Goal: Transaction & Acquisition: Book appointment/travel/reservation

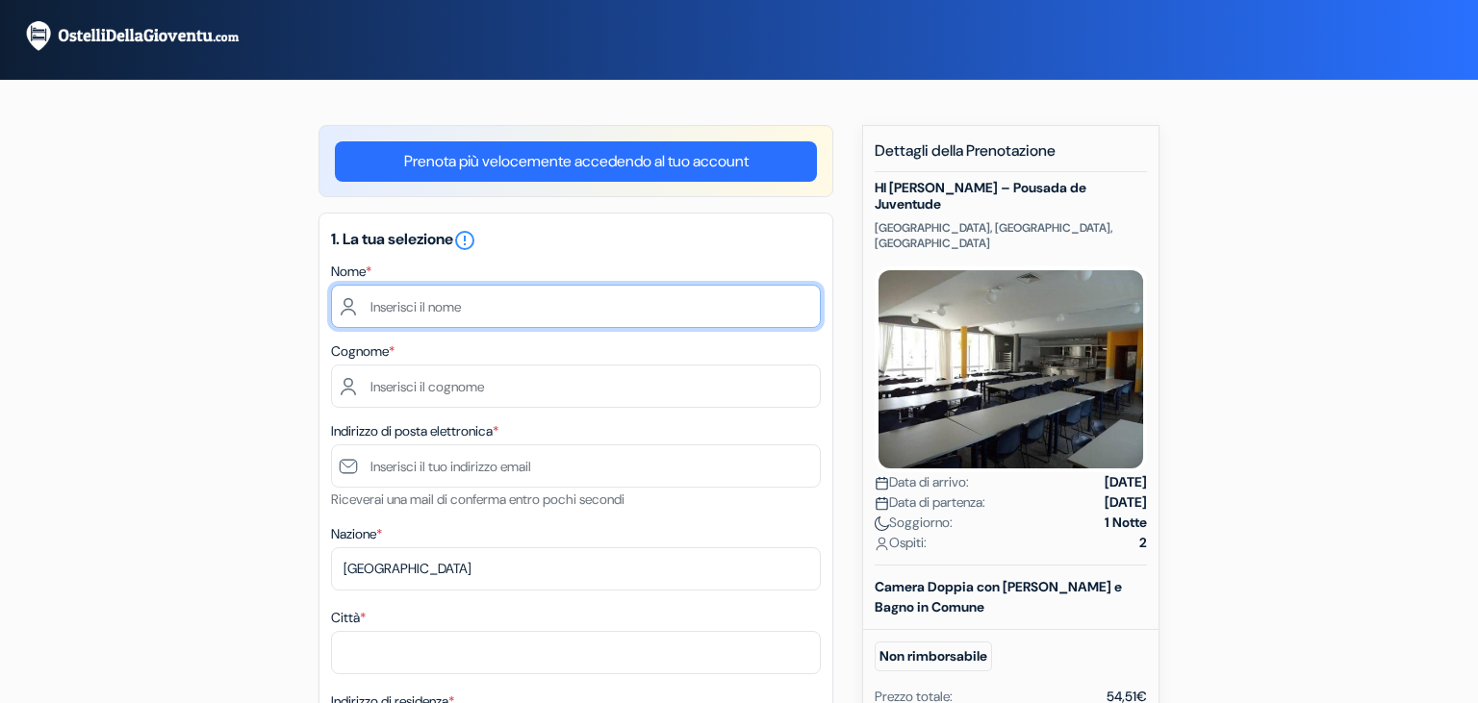
click at [588, 310] on input "text" at bounding box center [576, 306] width 490 height 43
type input "[PERSON_NAME]"
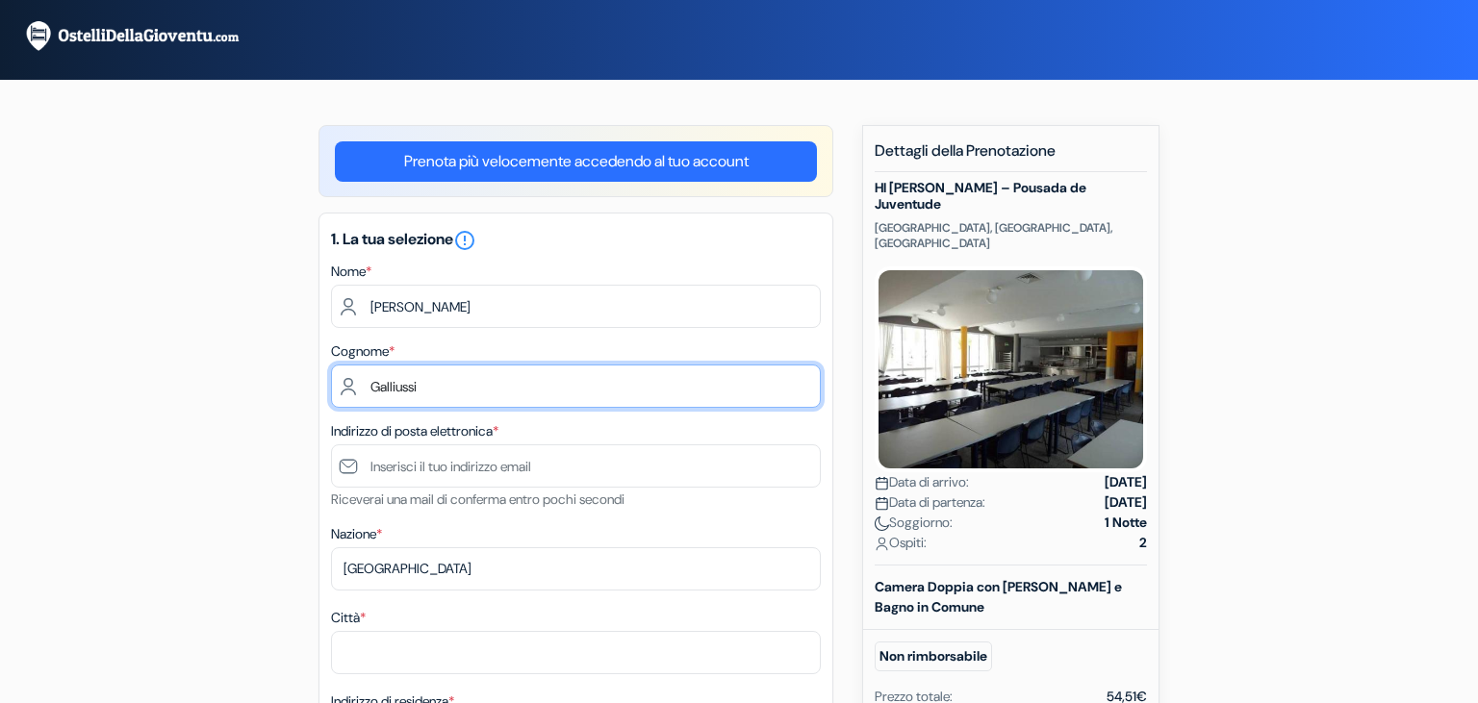
type input "Galliussi"
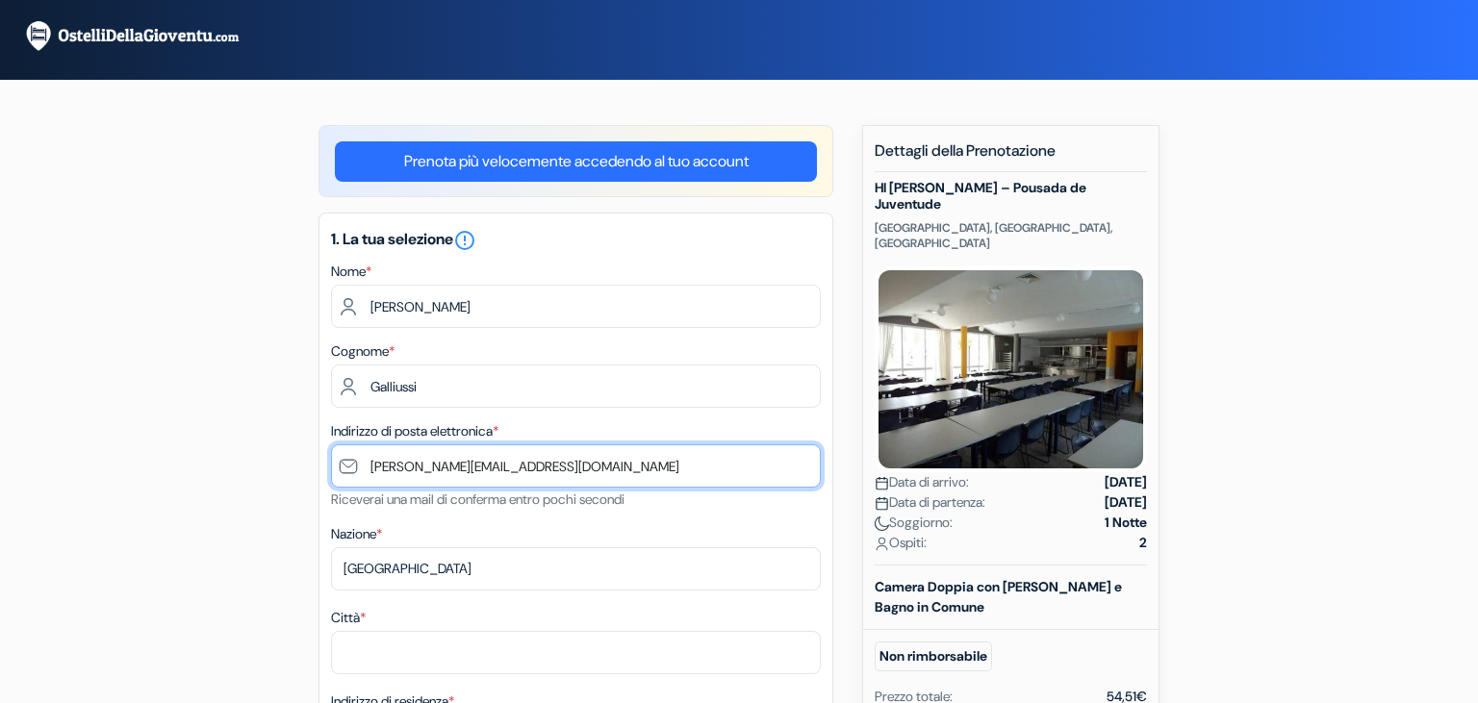
type input "[PERSON_NAME][EMAIL_ADDRESS][DOMAIN_NAME]"
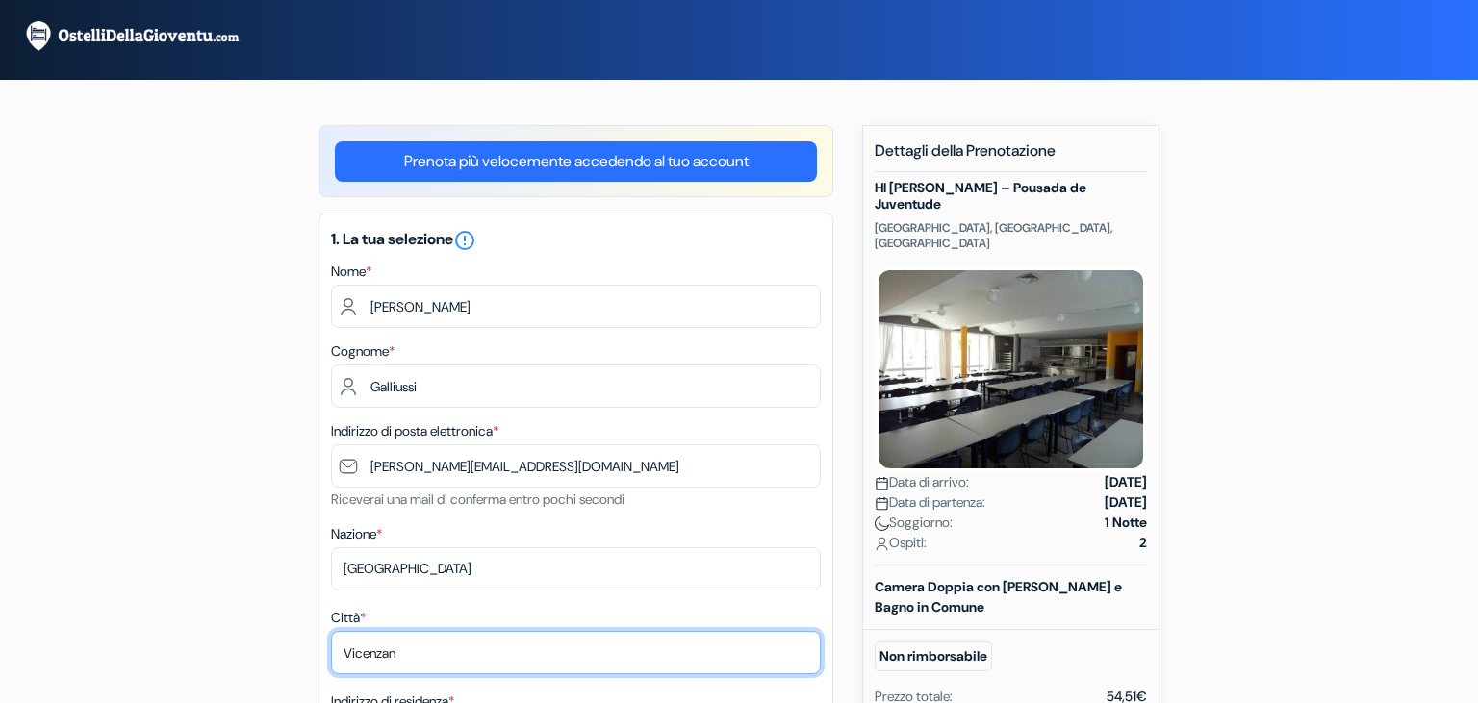
type input "[GEOGRAPHIC_DATA]"
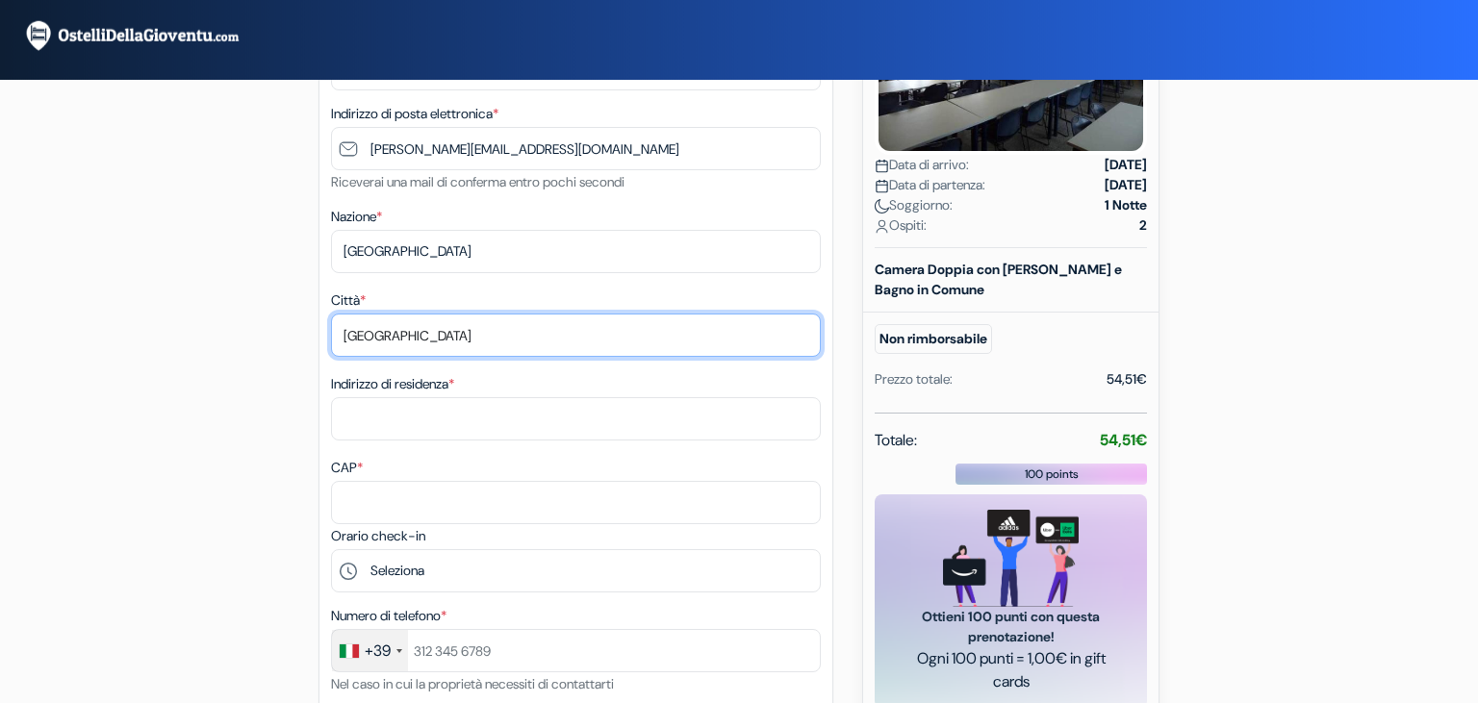
scroll to position [316, 0]
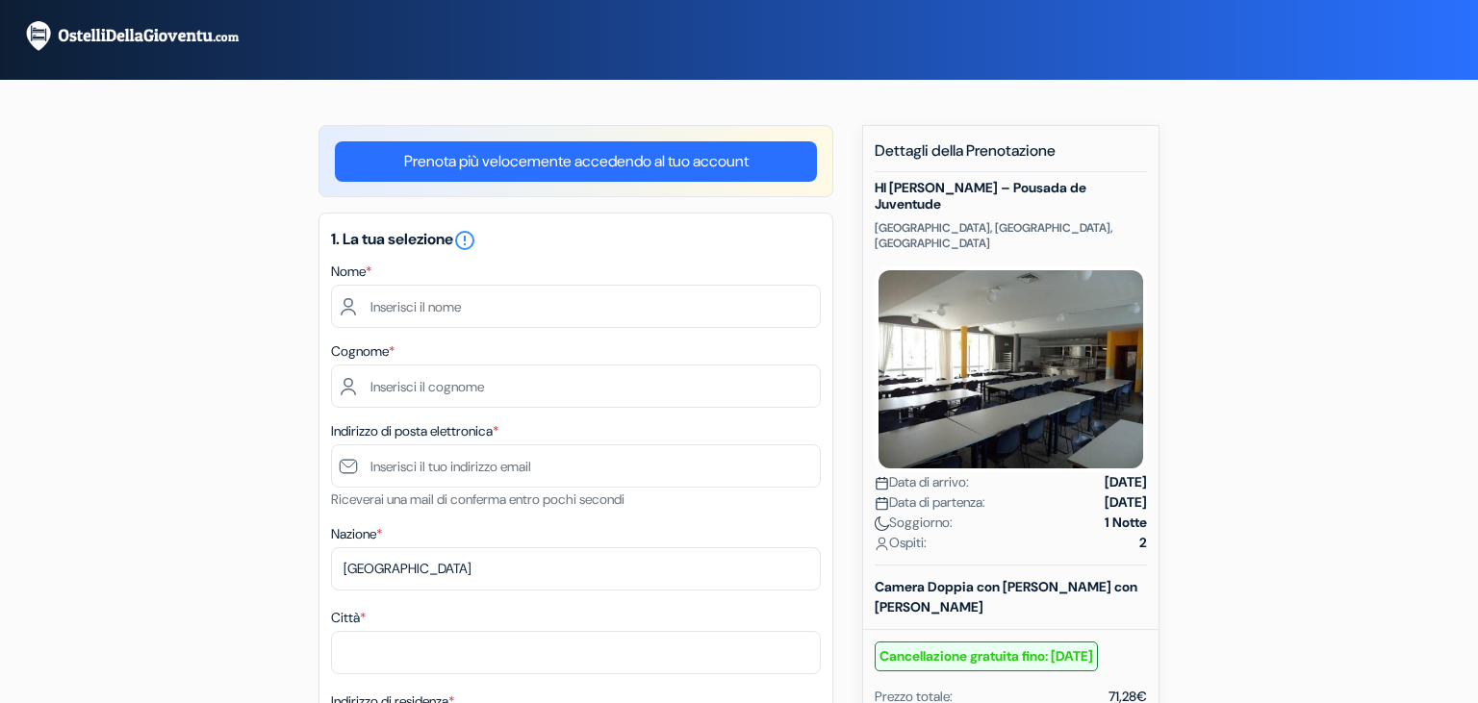
scroll to position [57, 0]
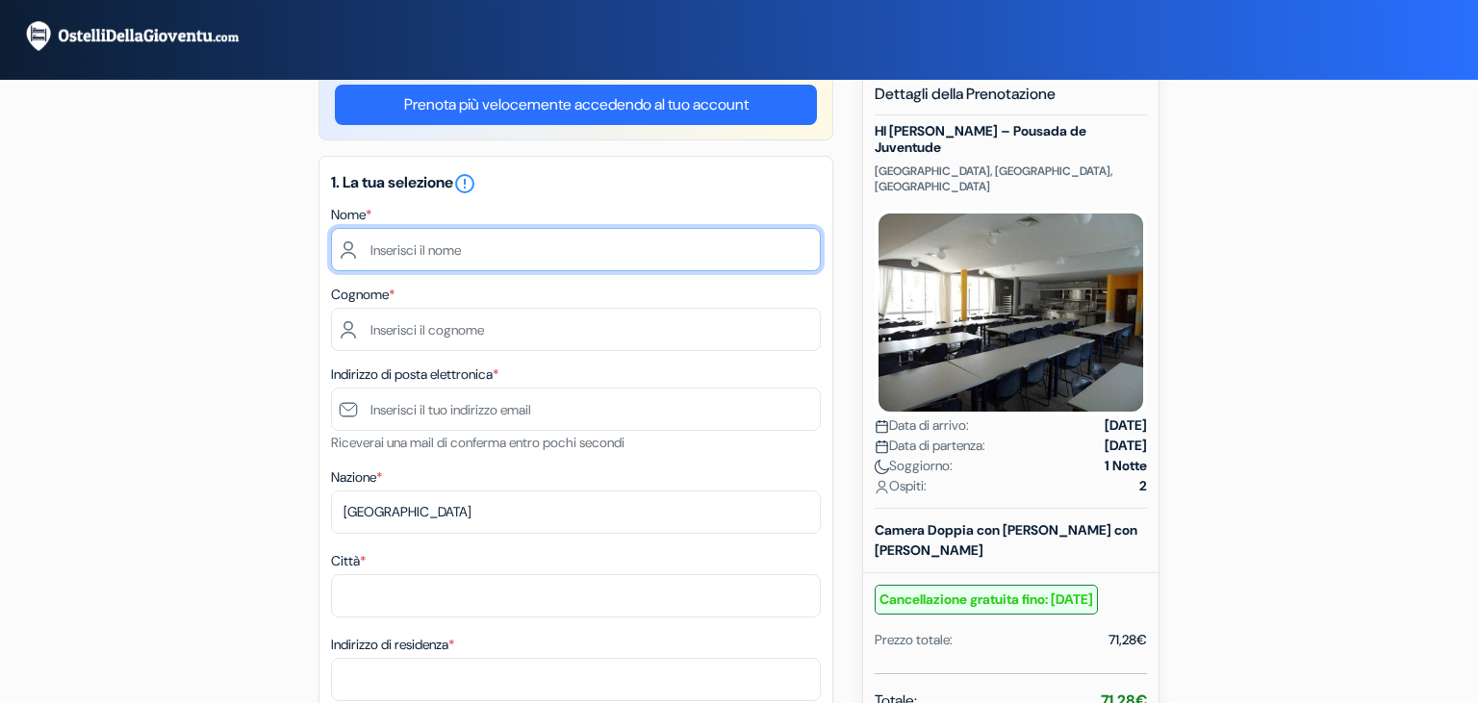
click at [523, 267] on input "text" at bounding box center [576, 249] width 490 height 43
type input "[PERSON_NAME]"
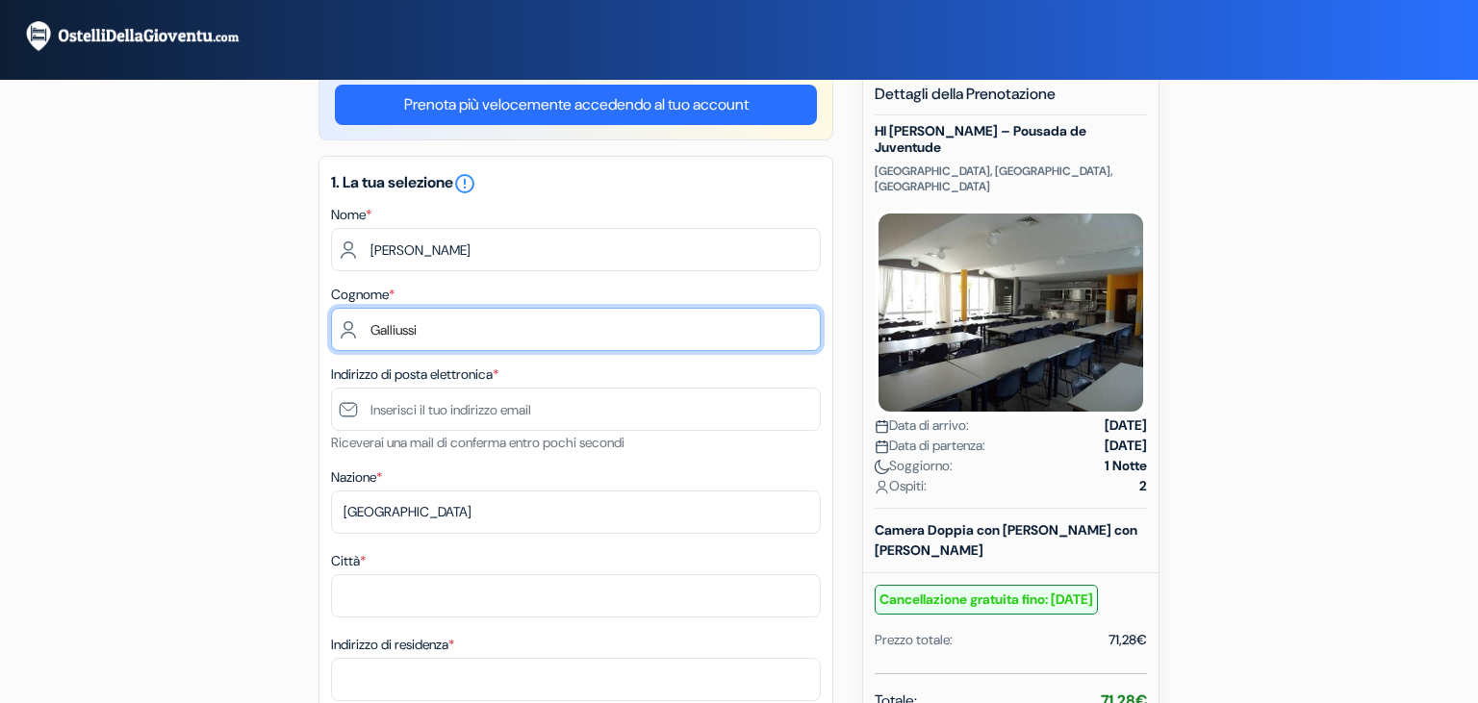
type input "Galliussi"
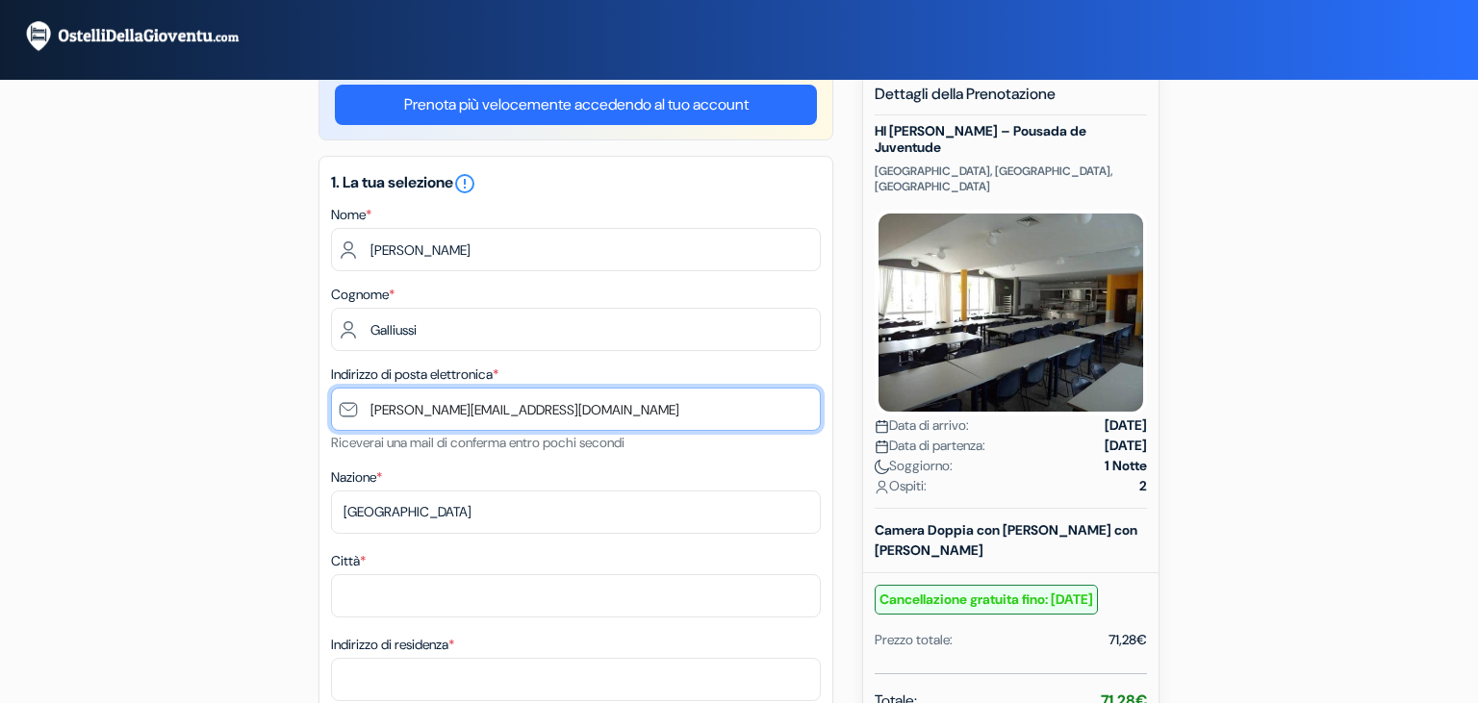
type input "[PERSON_NAME][EMAIL_ADDRESS][DOMAIN_NAME]"
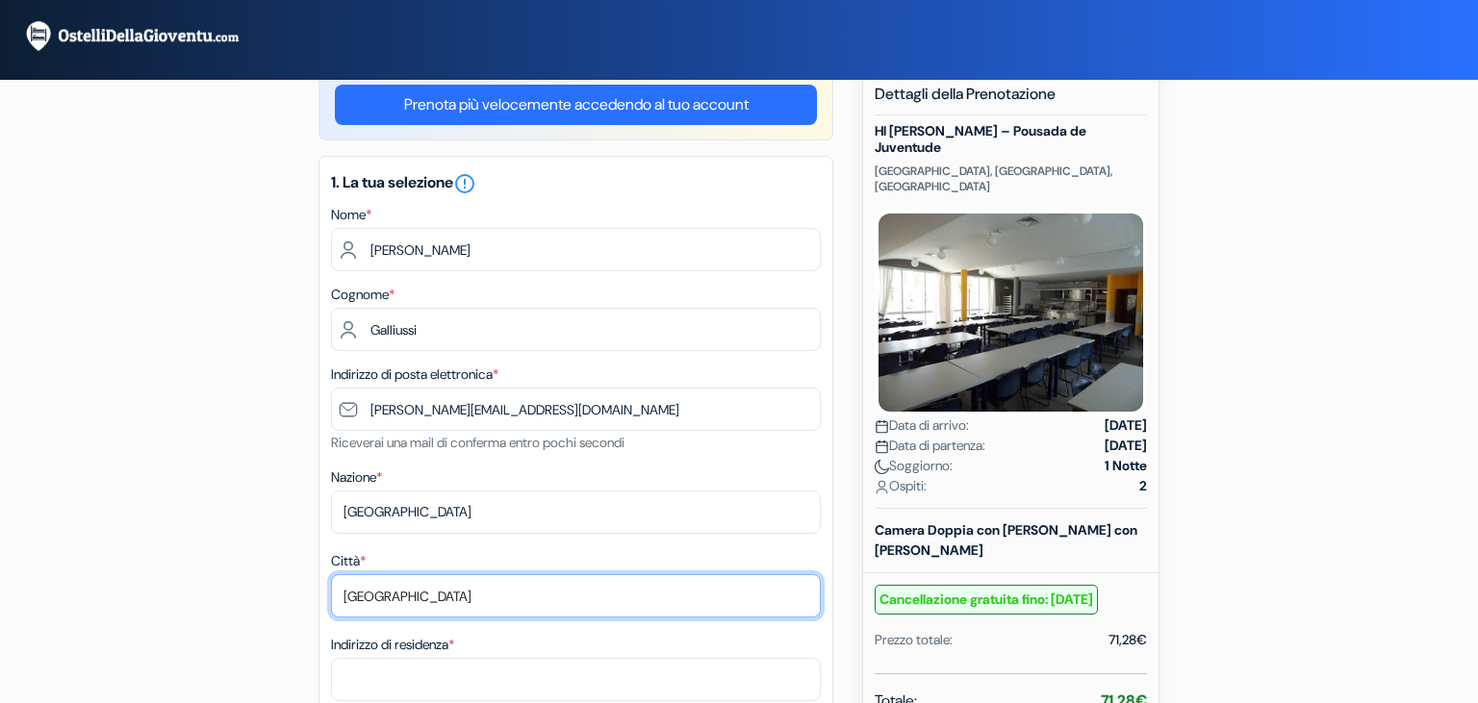
type input "[GEOGRAPHIC_DATA]"
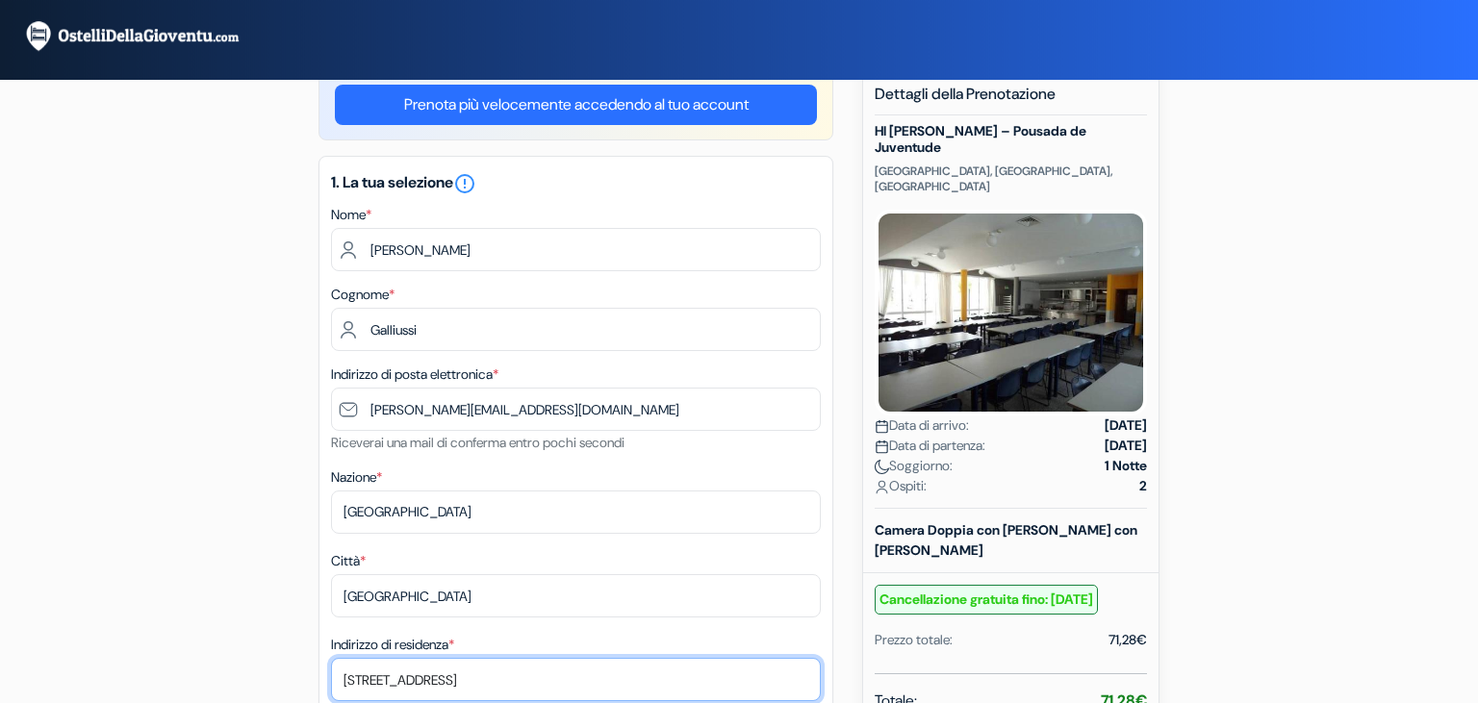
scroll to position [413, 0]
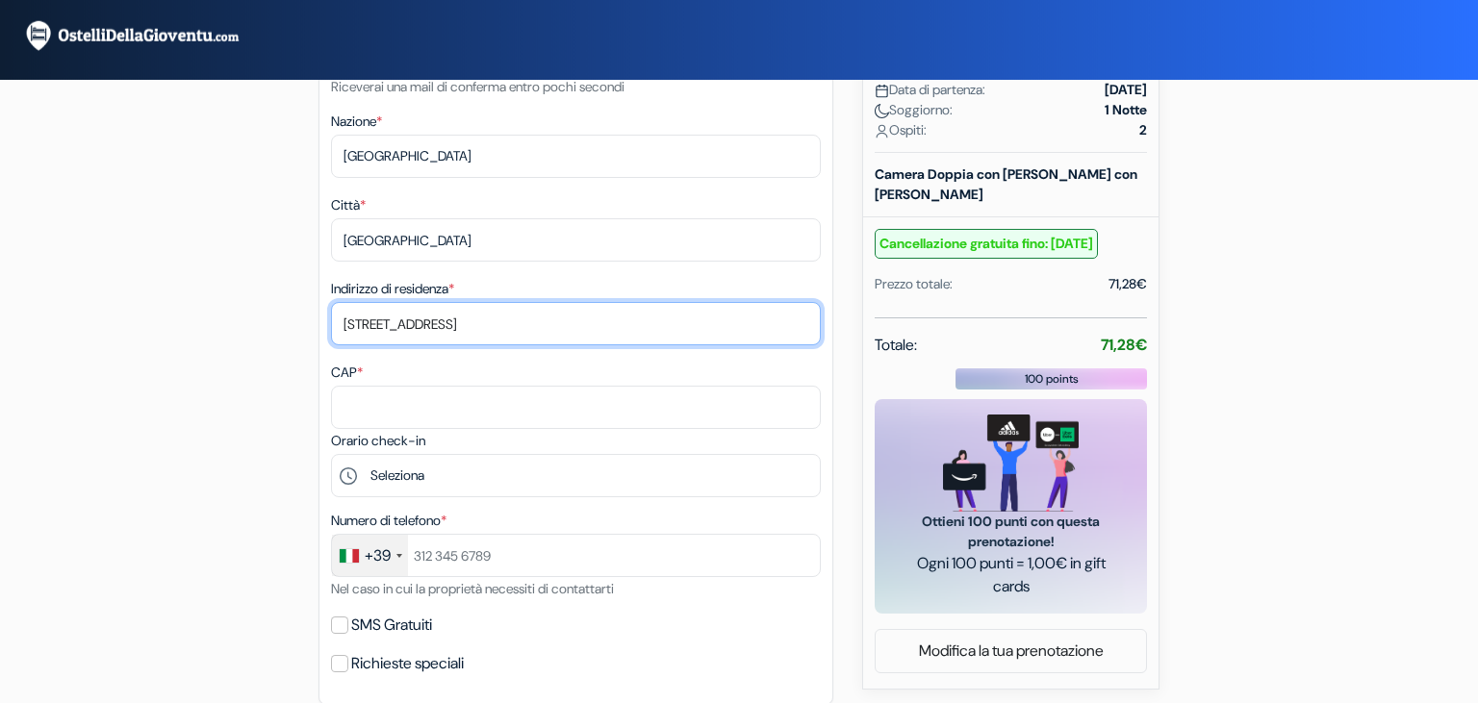
type input "[STREET_ADDRESS]"
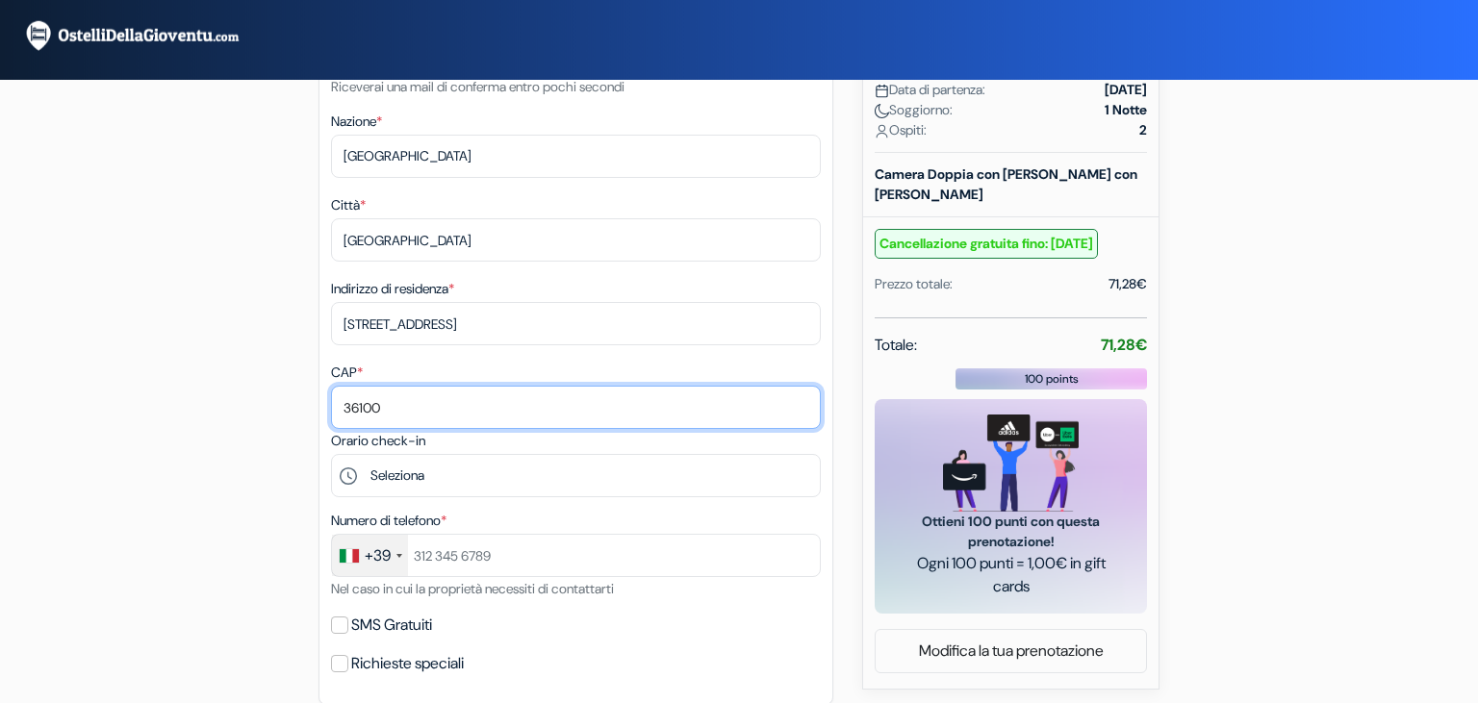
type input "36100"
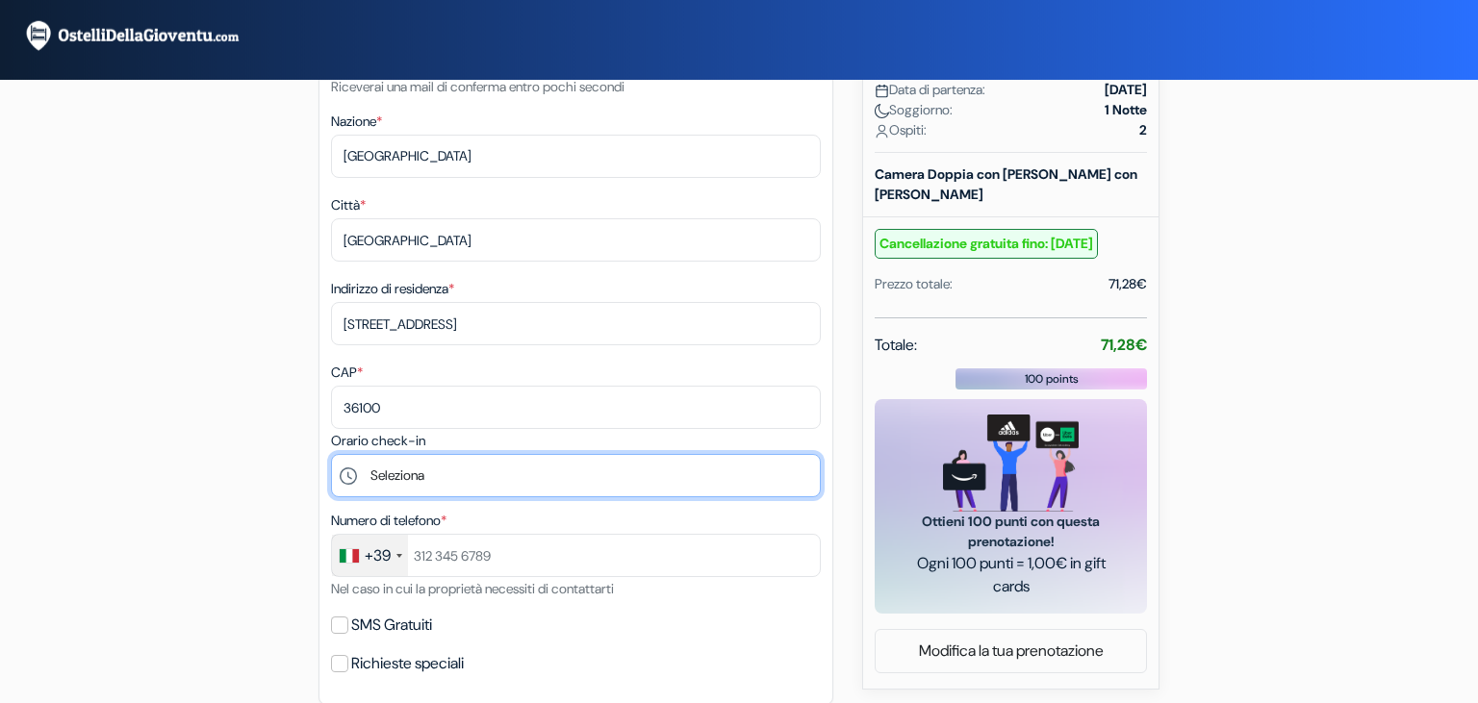
click at [331, 454] on select "Seleziona 18:00 19:00 20:00 21:00 22:00 23:00" at bounding box center [576, 475] width 490 height 43
select select "18"
click option "18:00" at bounding box center [0, 0] width 0 height 0
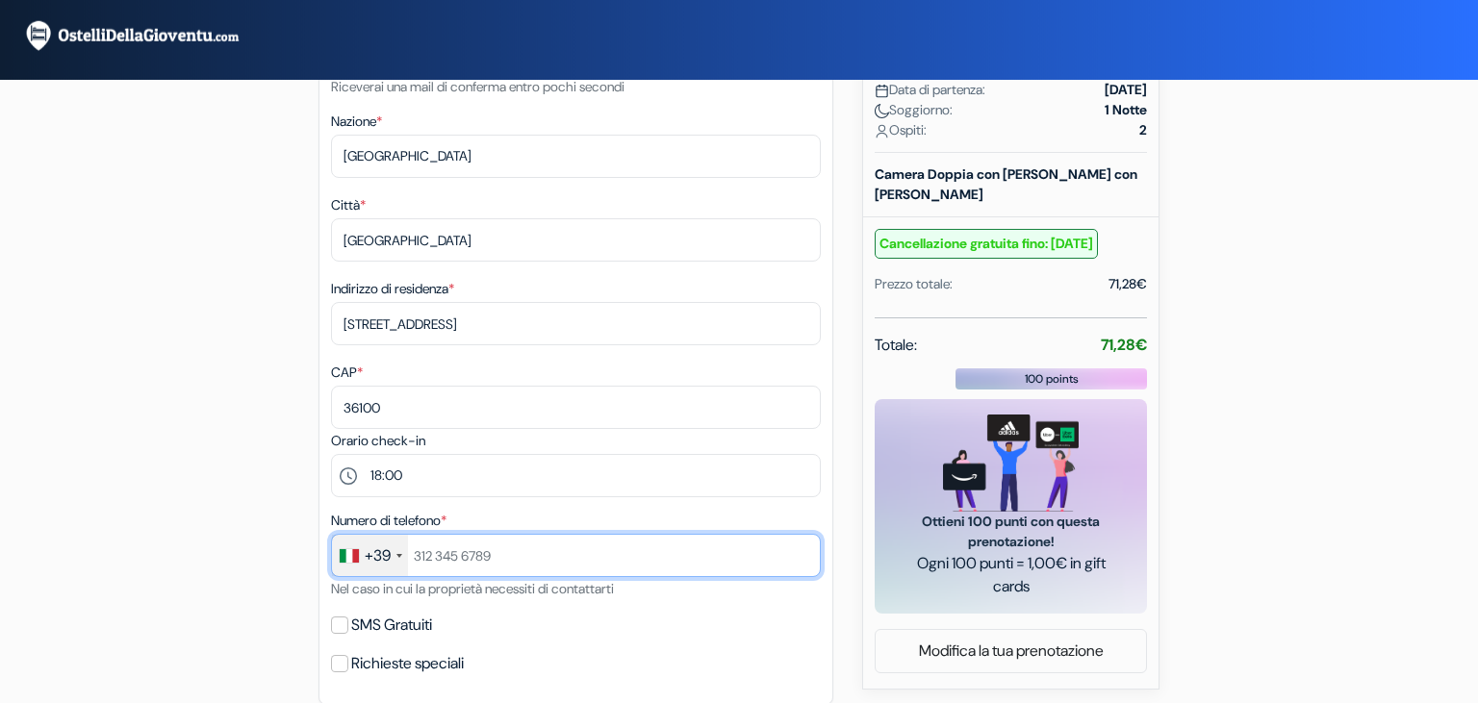
click at [475, 545] on input "text" at bounding box center [576, 555] width 490 height 43
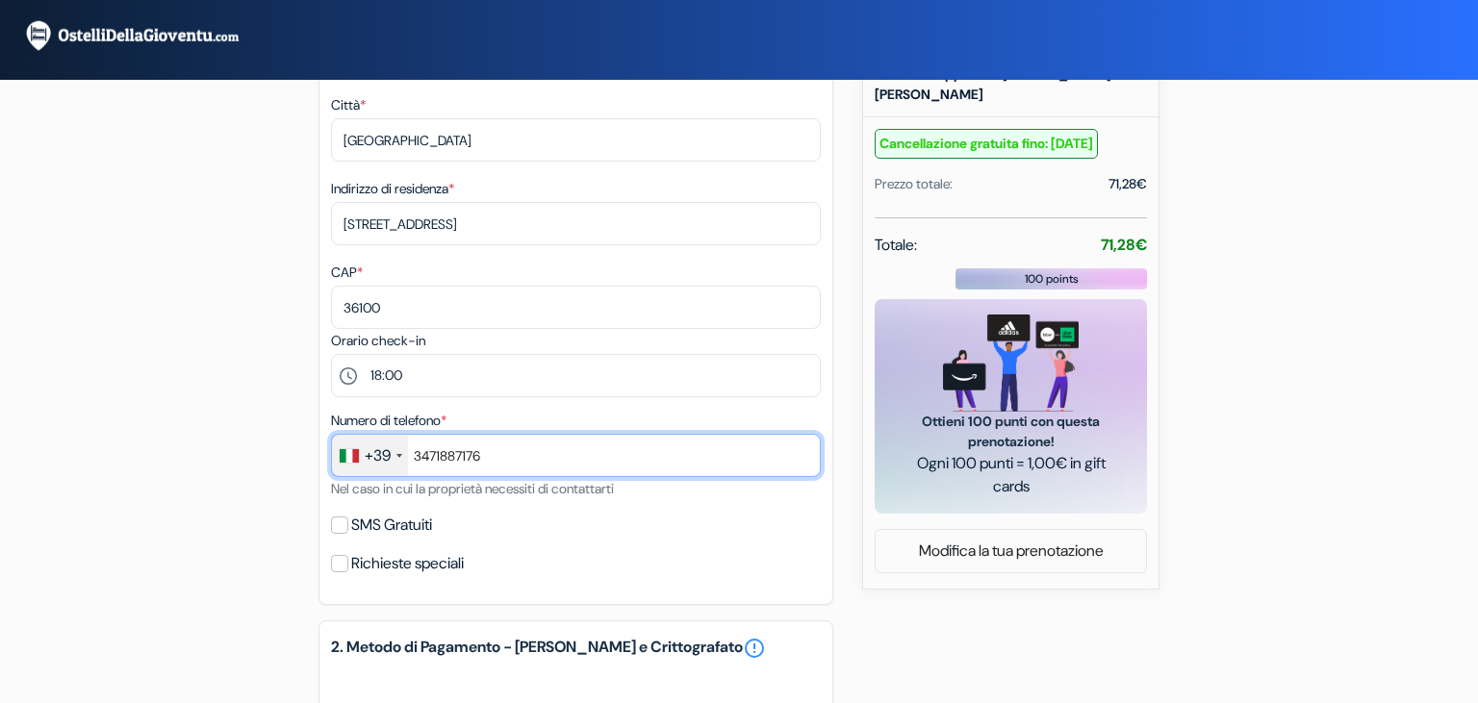
type input "3471887176"
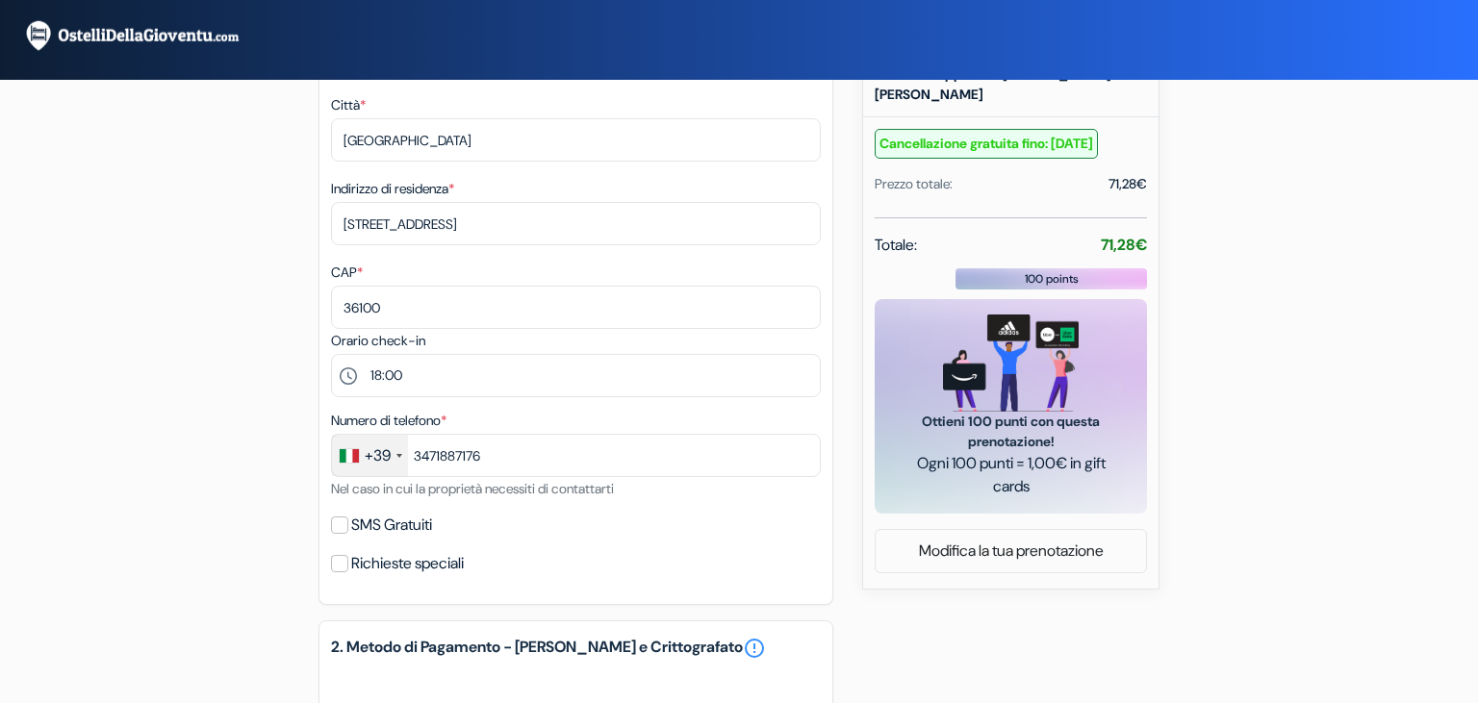
click at [506, 515] on div "SMS Gratuiti" at bounding box center [576, 525] width 490 height 27
click at [348, 526] on div "SMS Gratuiti" at bounding box center [576, 525] width 490 height 27
click at [346, 526] on input "SMS Gratuiti" at bounding box center [339, 525] width 17 height 17
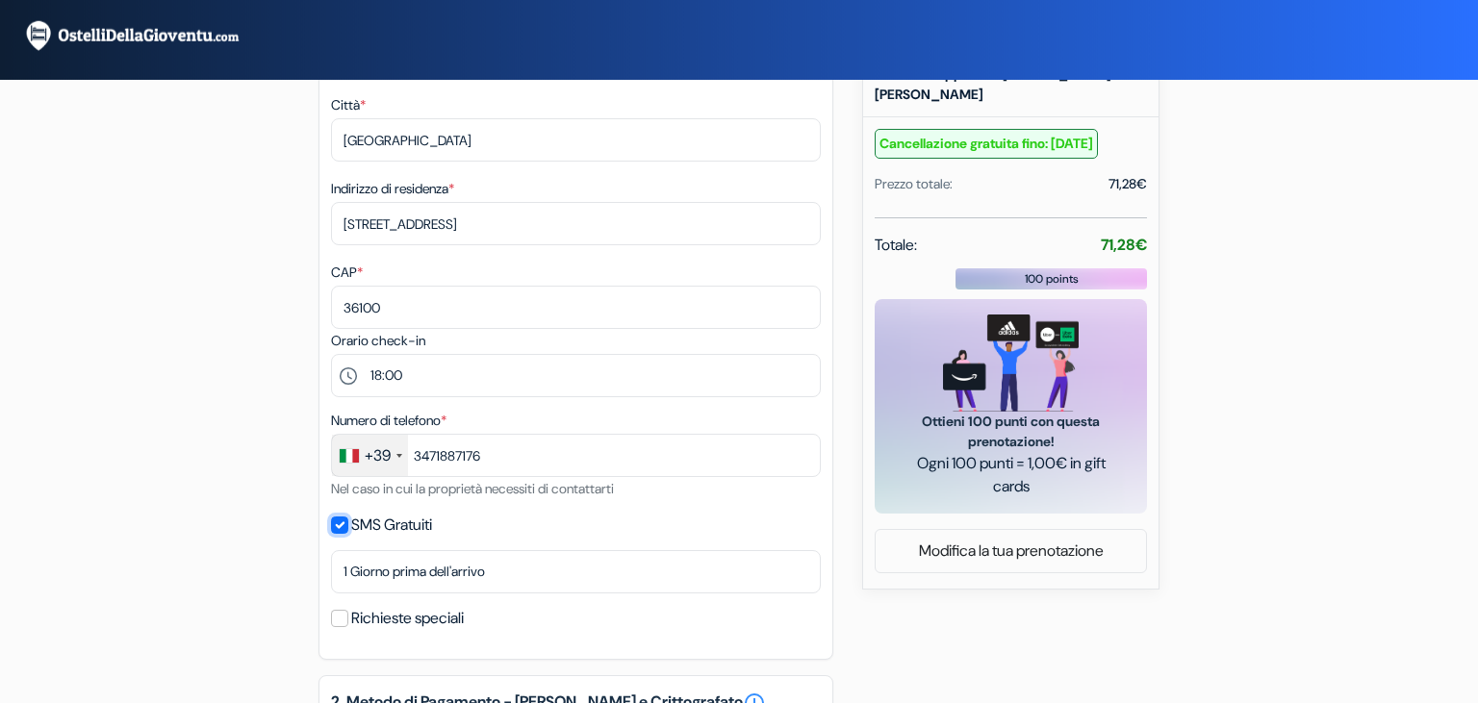
click at [341, 534] on input "SMS Gratuiti" at bounding box center [339, 525] width 17 height 17
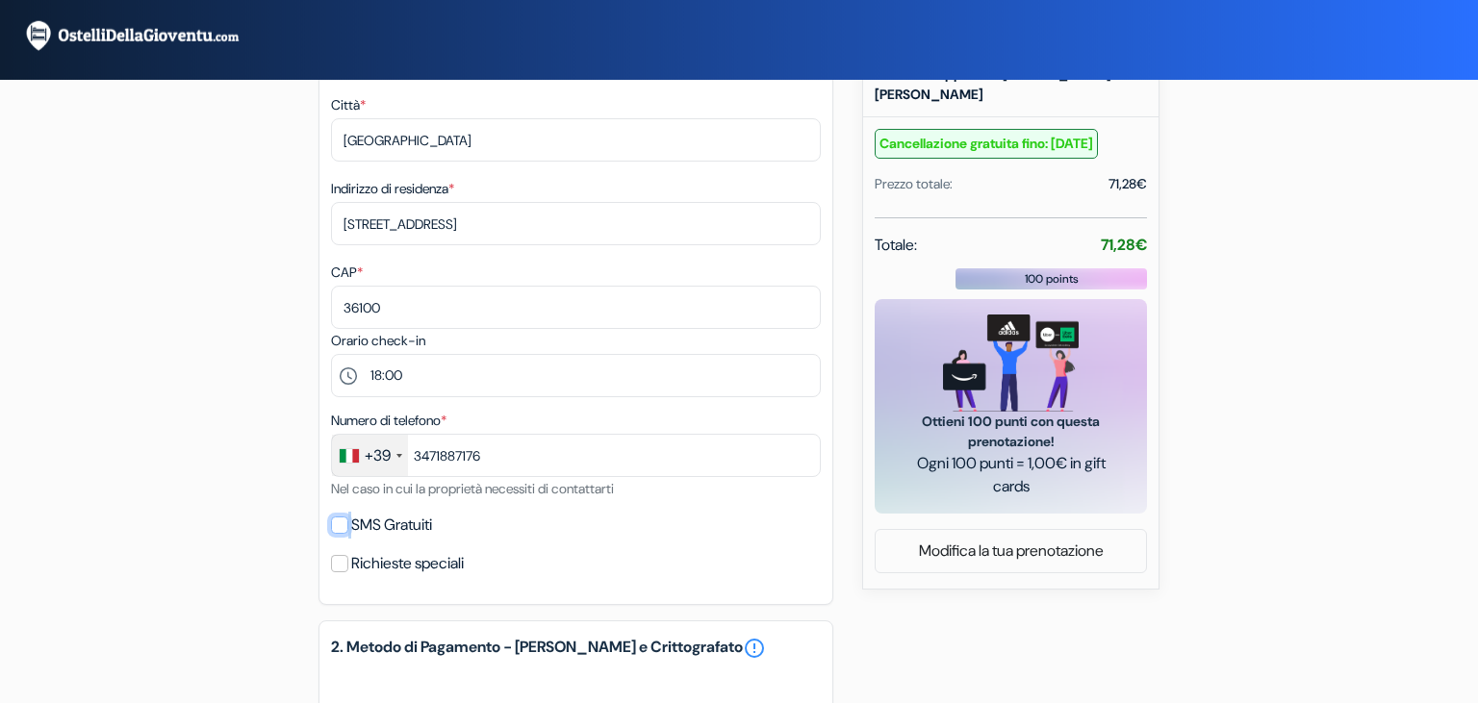
click at [341, 533] on input "SMS Gratuiti" at bounding box center [339, 525] width 17 height 17
checkbox input "true"
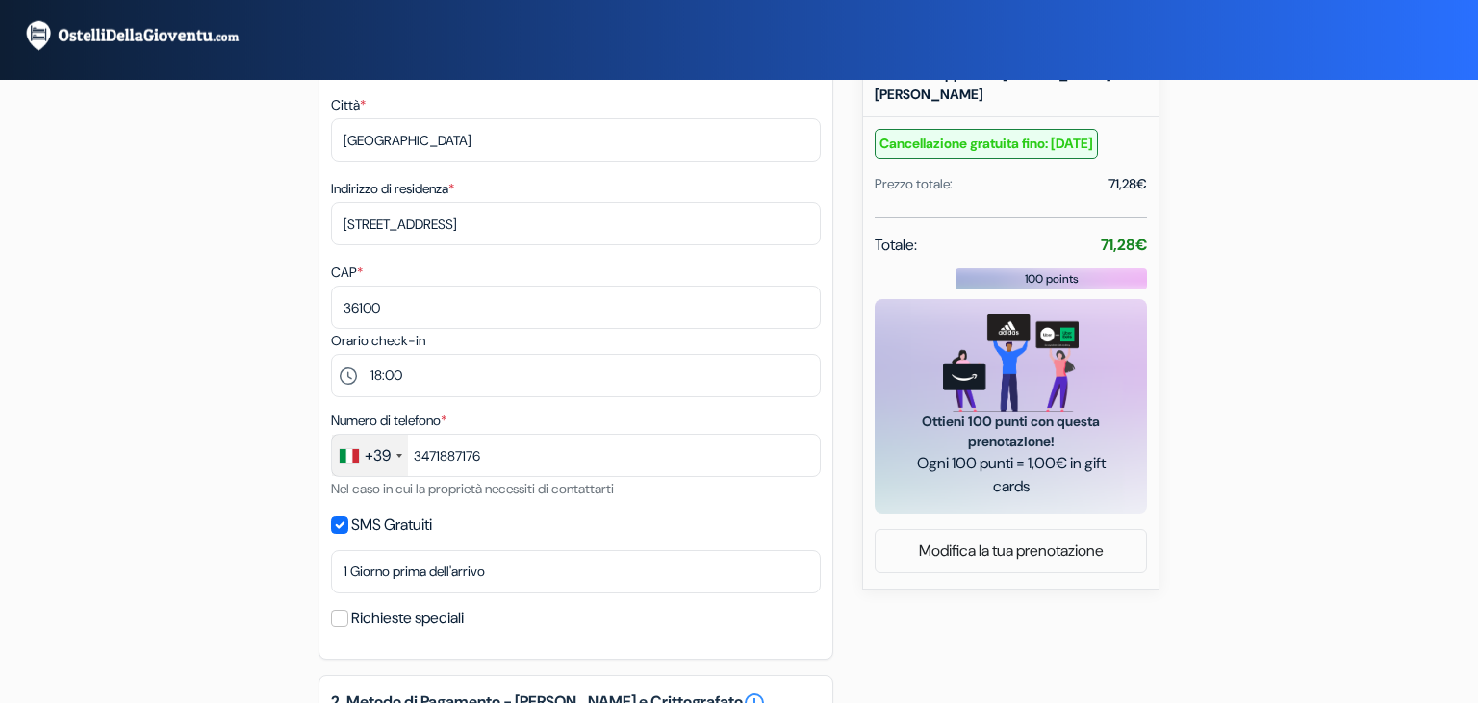
click at [347, 611] on div "Richieste speciali" at bounding box center [576, 618] width 490 height 27
click at [342, 618] on input "Richieste speciali" at bounding box center [339, 618] width 17 height 17
checkbox input "true"
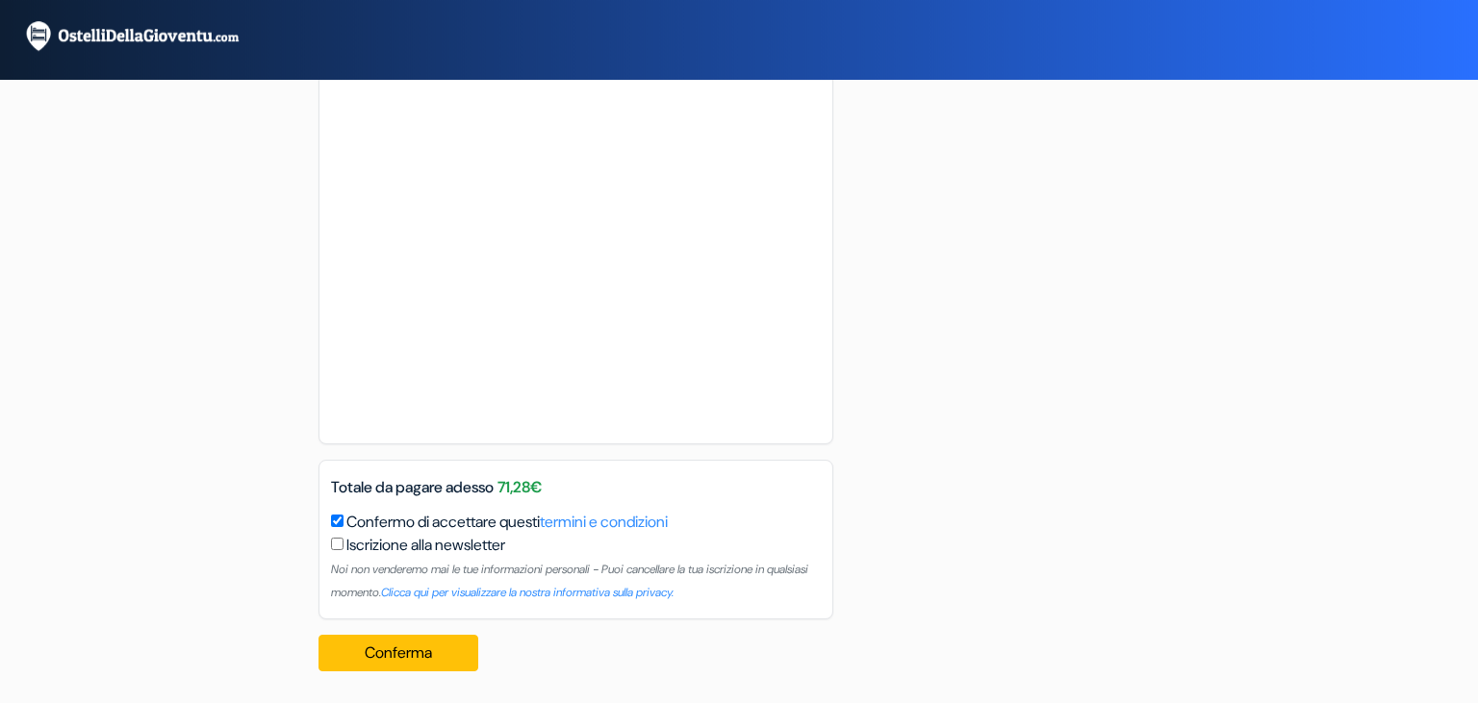
scroll to position [1224, 0]
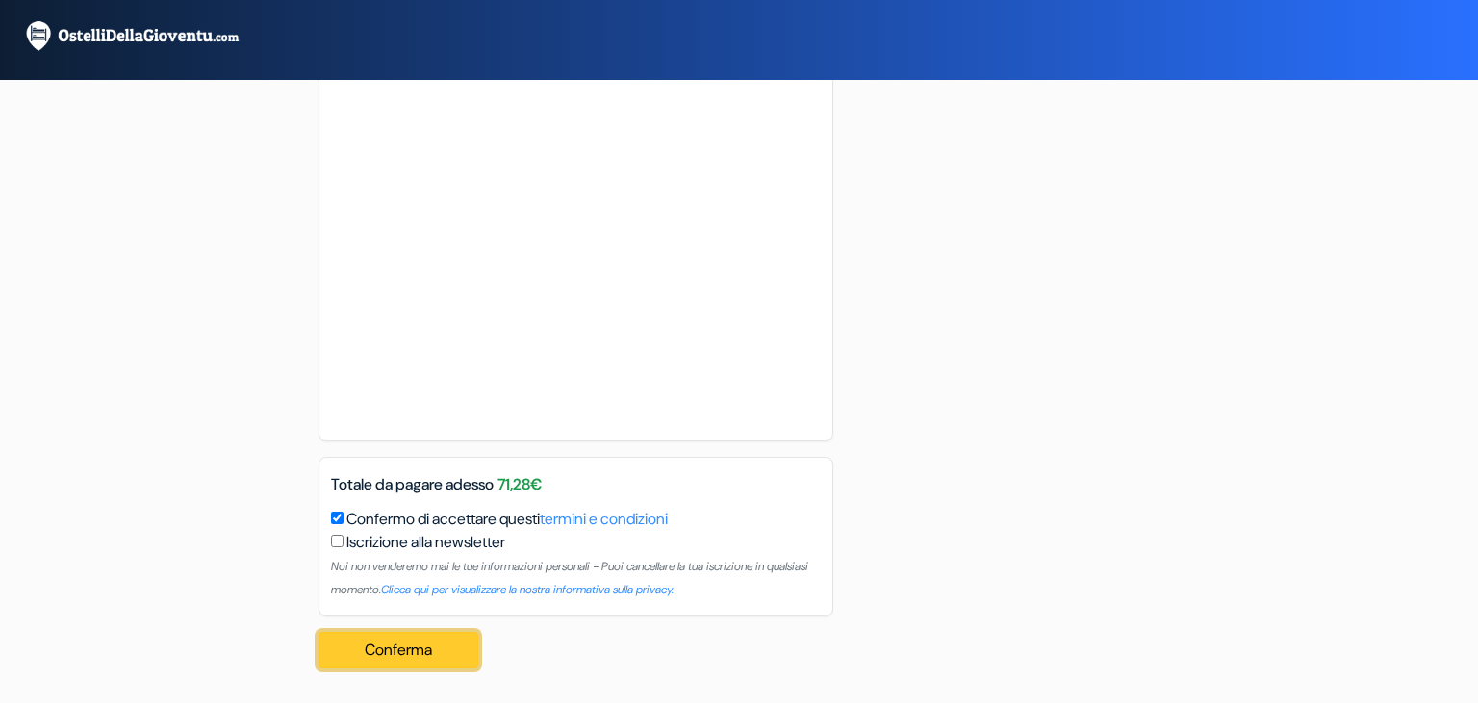
click at [385, 645] on button "Conferma Loading..." at bounding box center [398, 650] width 160 height 37
click at [433, 651] on button "Conferma Loading..." at bounding box center [398, 650] width 160 height 37
click at [401, 647] on button "Conferma Loading..." at bounding box center [398, 650] width 160 height 37
click at [426, 646] on button "Conferma Loading..." at bounding box center [398, 650] width 160 height 37
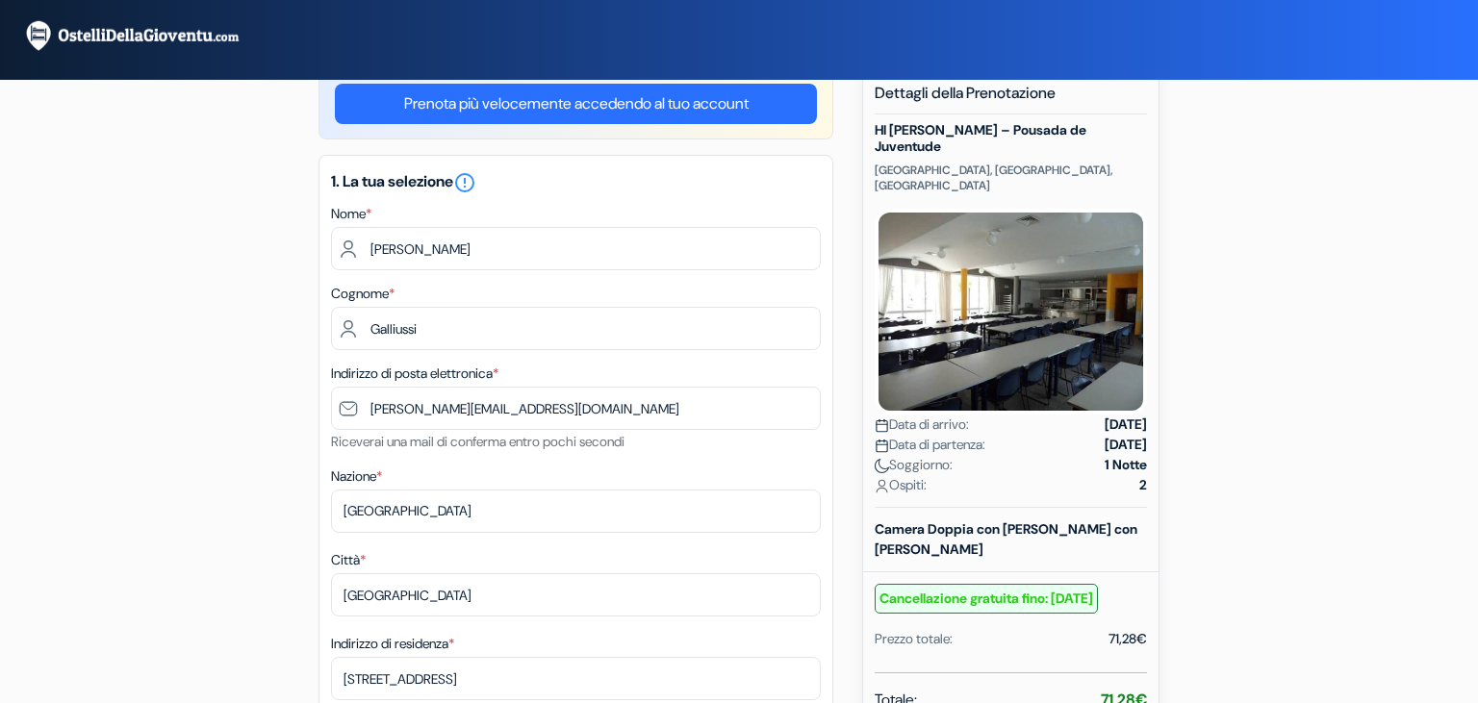
scroll to position [0, 0]
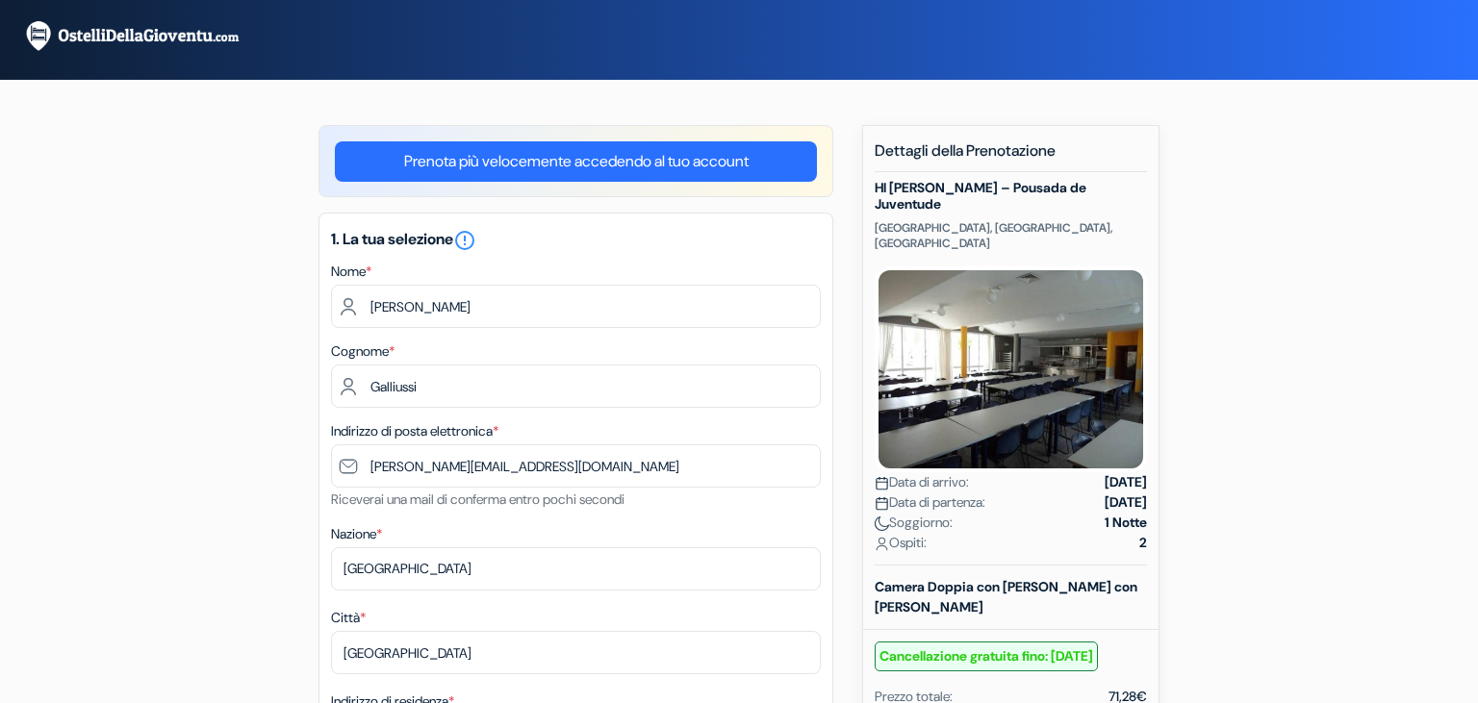
click at [507, 158] on link "Prenota più velocemente accedendo al tuo account" at bounding box center [576, 161] width 482 height 40
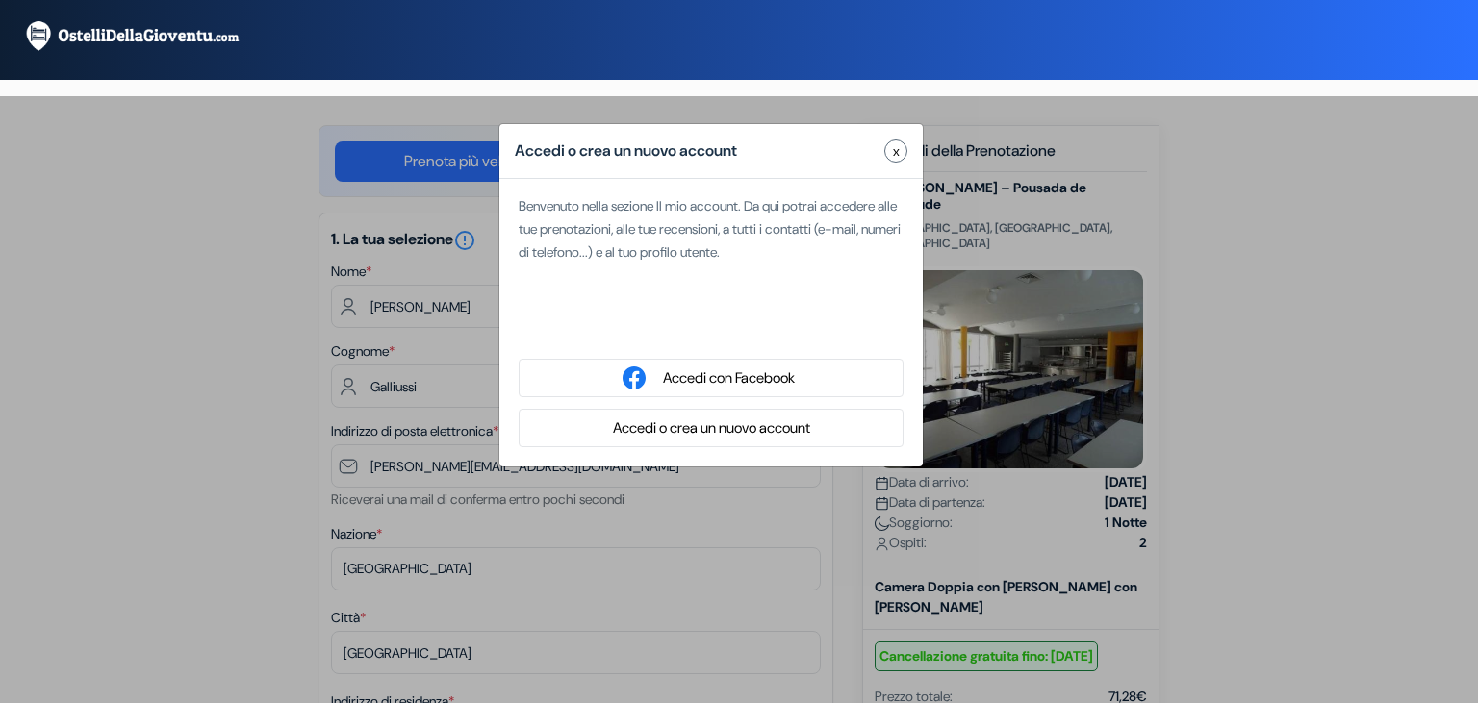
click at [684, 325] on div "Accedi con Google. Si apre in una nuova scheda" at bounding box center [710, 328] width 385 height 42
click at [733, 425] on button "Accedi o crea un nuovo account" at bounding box center [711, 429] width 209 height 24
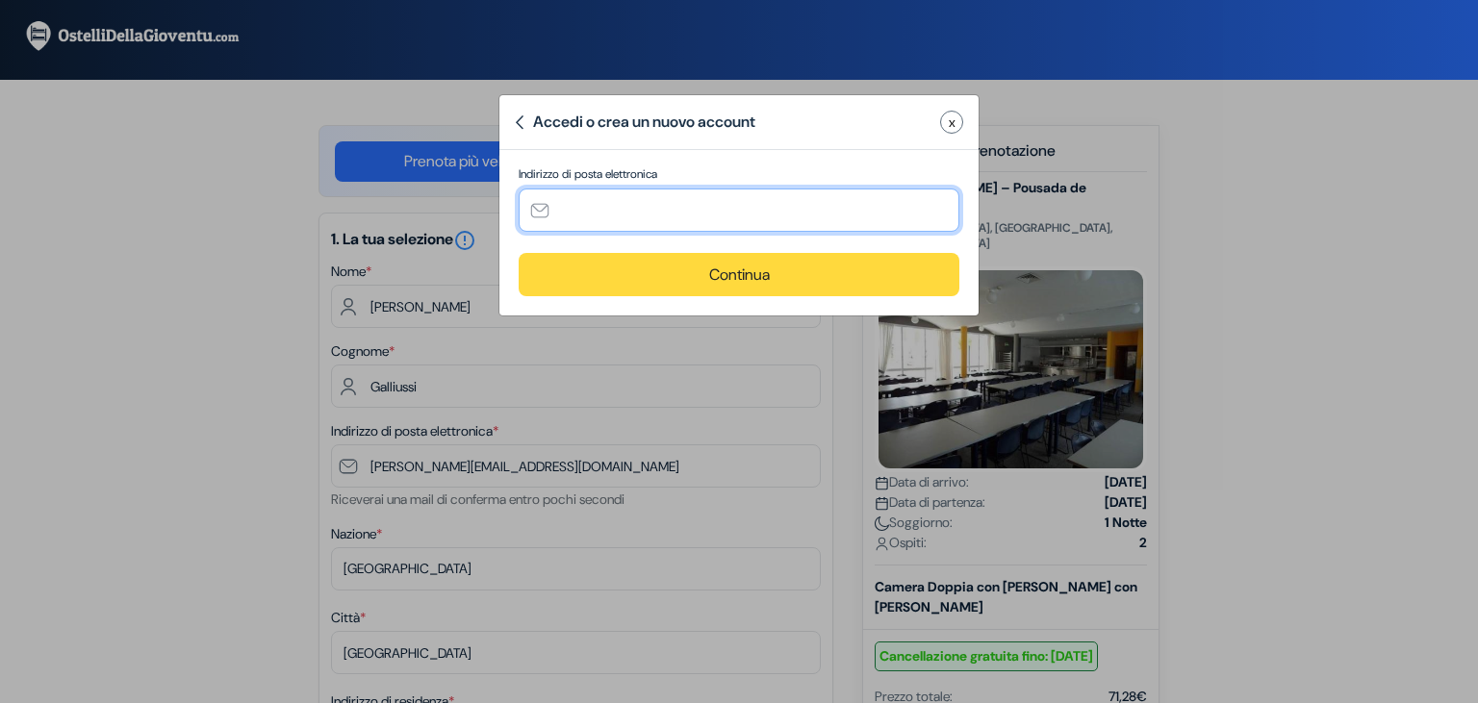
click at [751, 210] on input "text" at bounding box center [738, 210] width 441 height 43
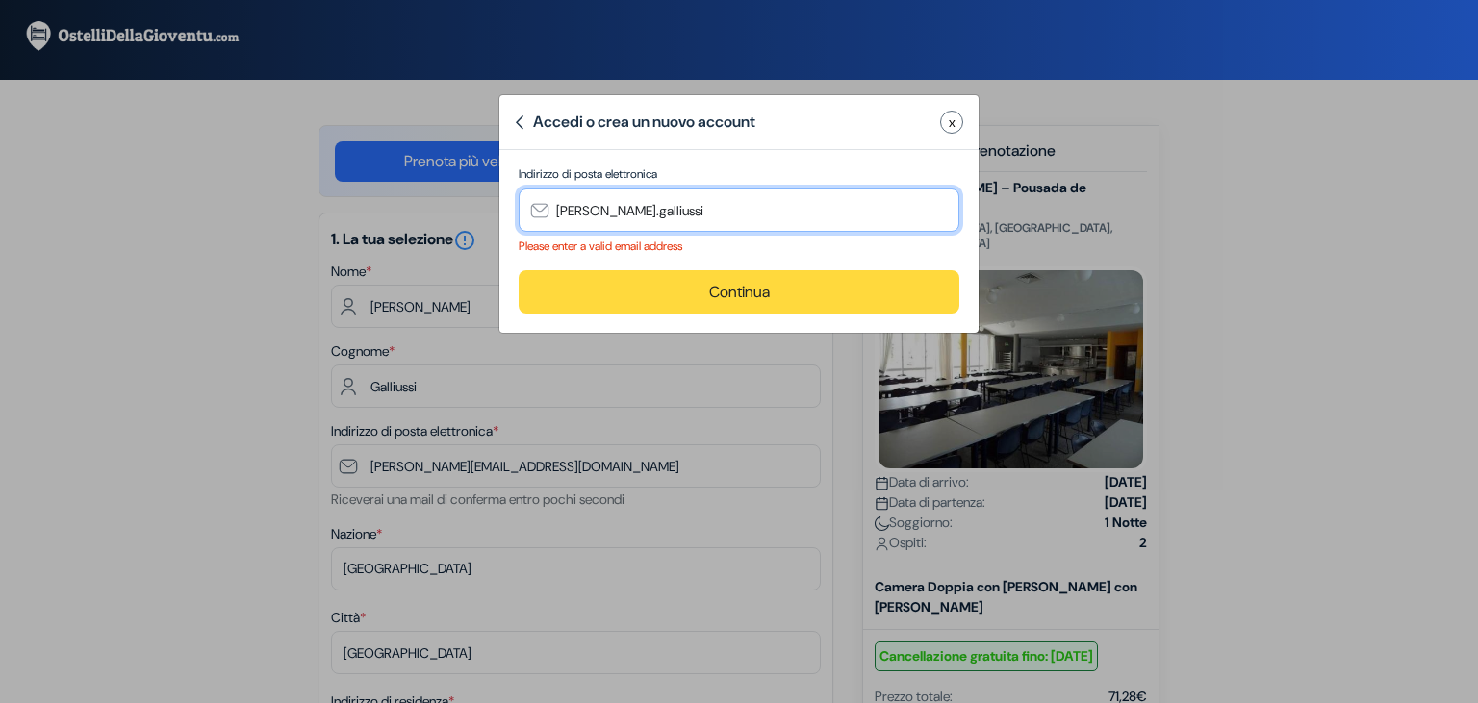
type input "[PERSON_NAME].galliussi"
click at [518, 121] on img at bounding box center [519, 122] width 9 height 14
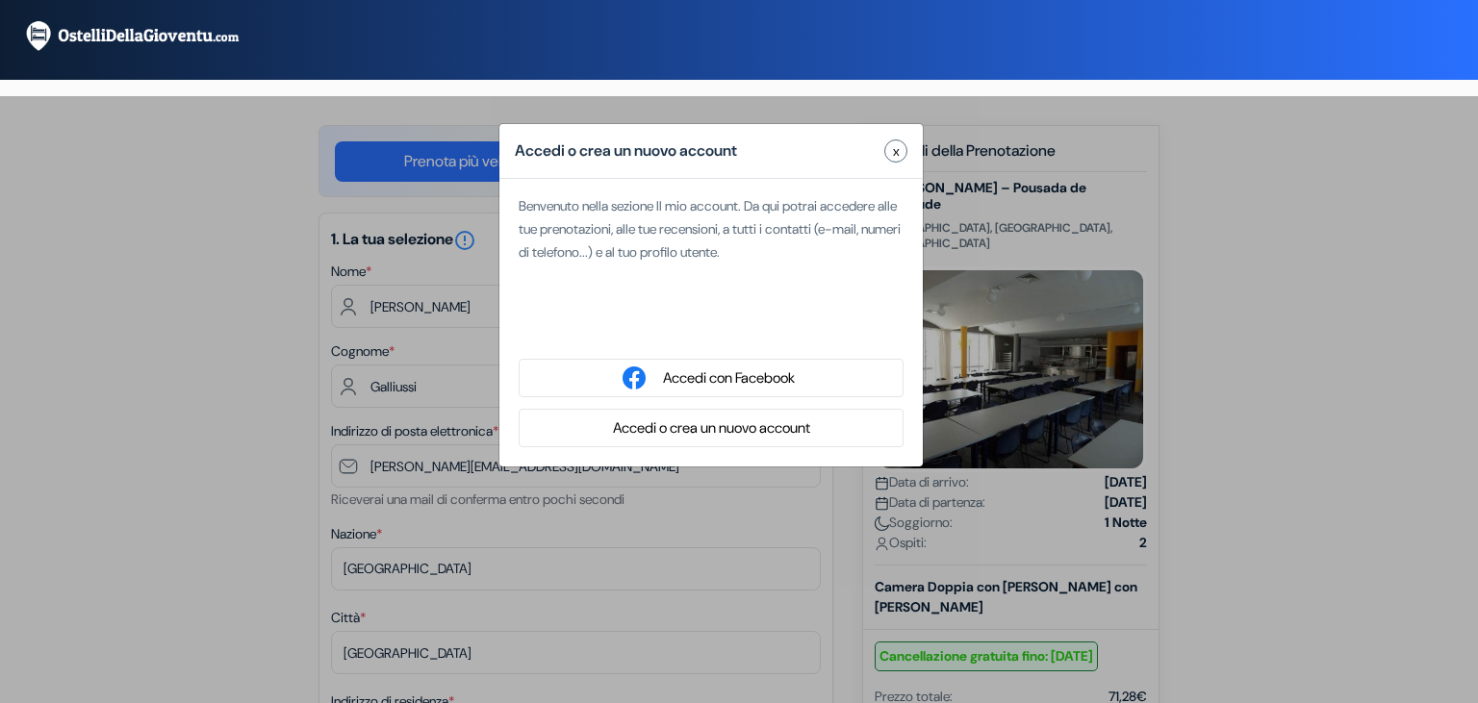
click at [714, 334] on div "Accedi con Google. Si apre in una nuova scheda" at bounding box center [710, 328] width 385 height 42
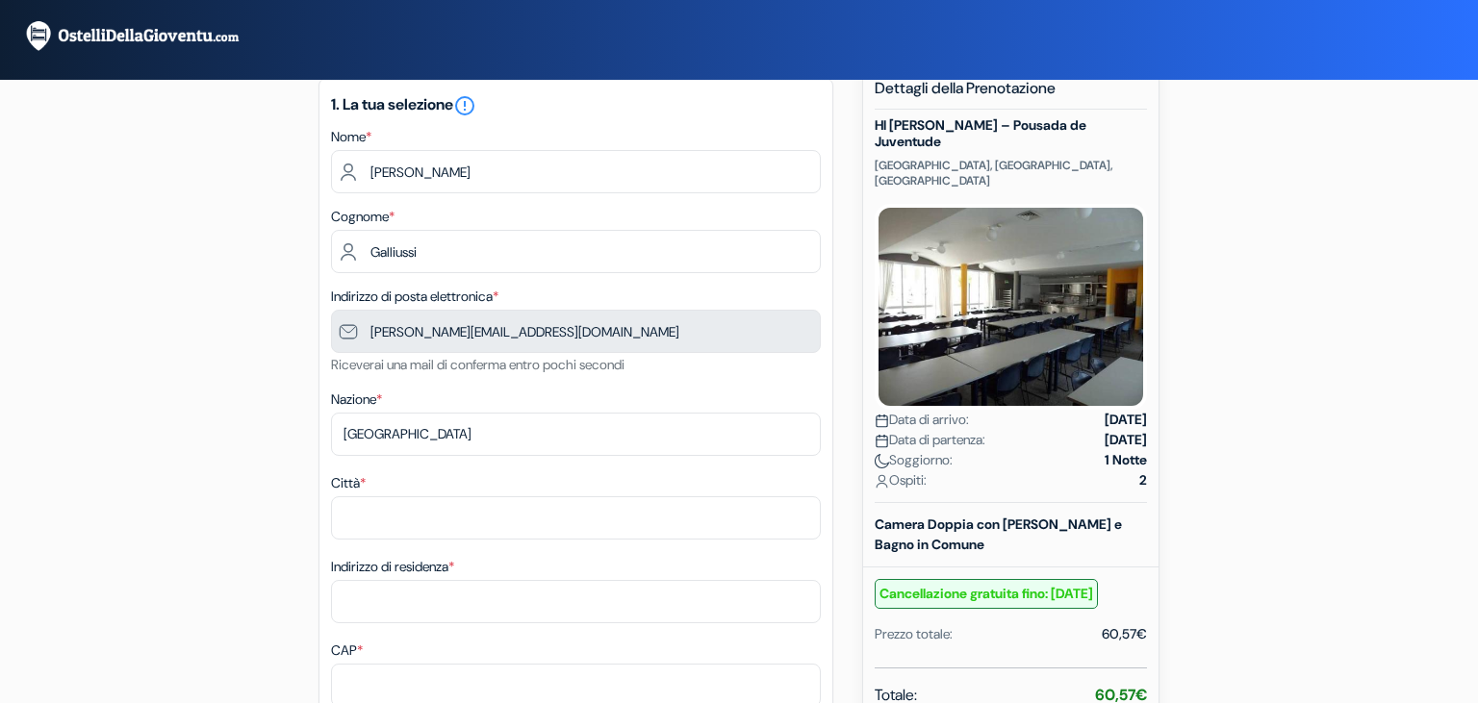
scroll to position [64, 0]
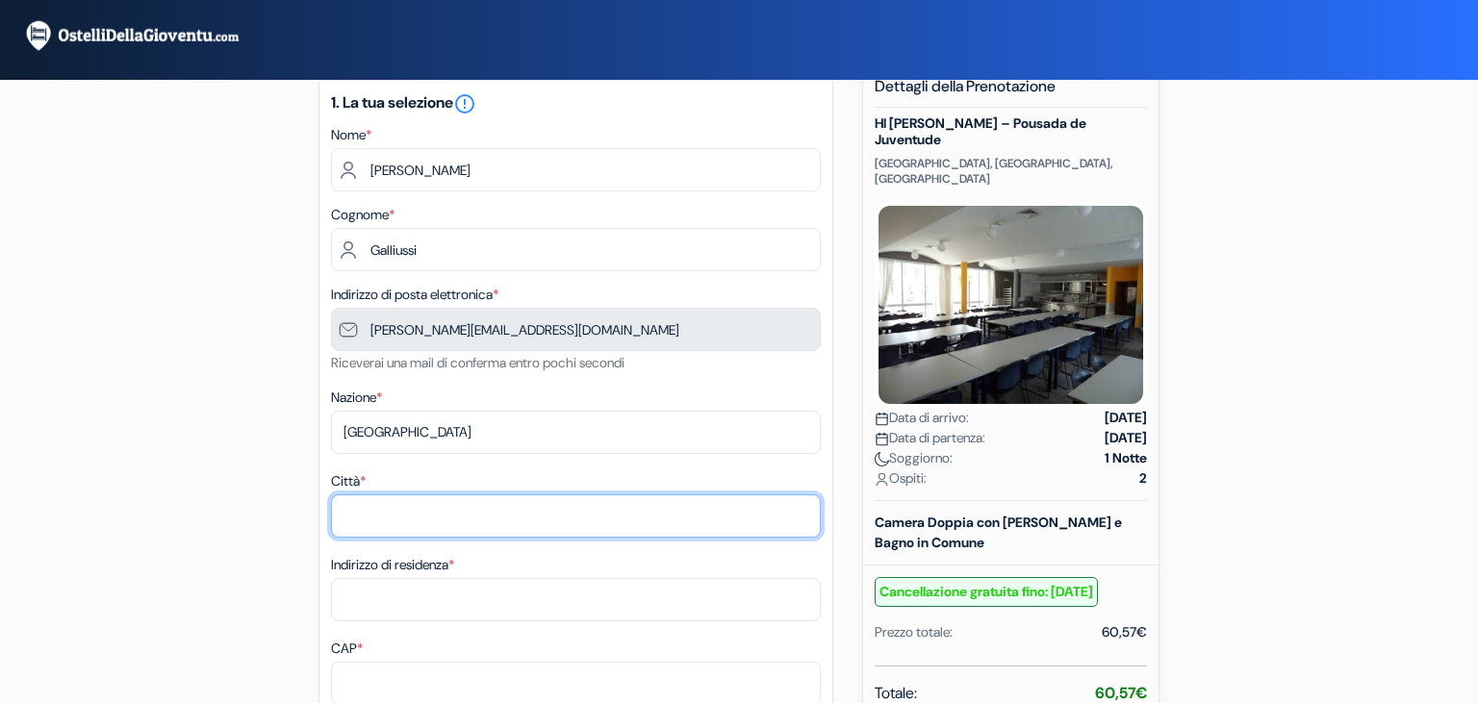
click at [602, 524] on input "Città *" at bounding box center [576, 515] width 490 height 43
type input "[GEOGRAPHIC_DATA]"
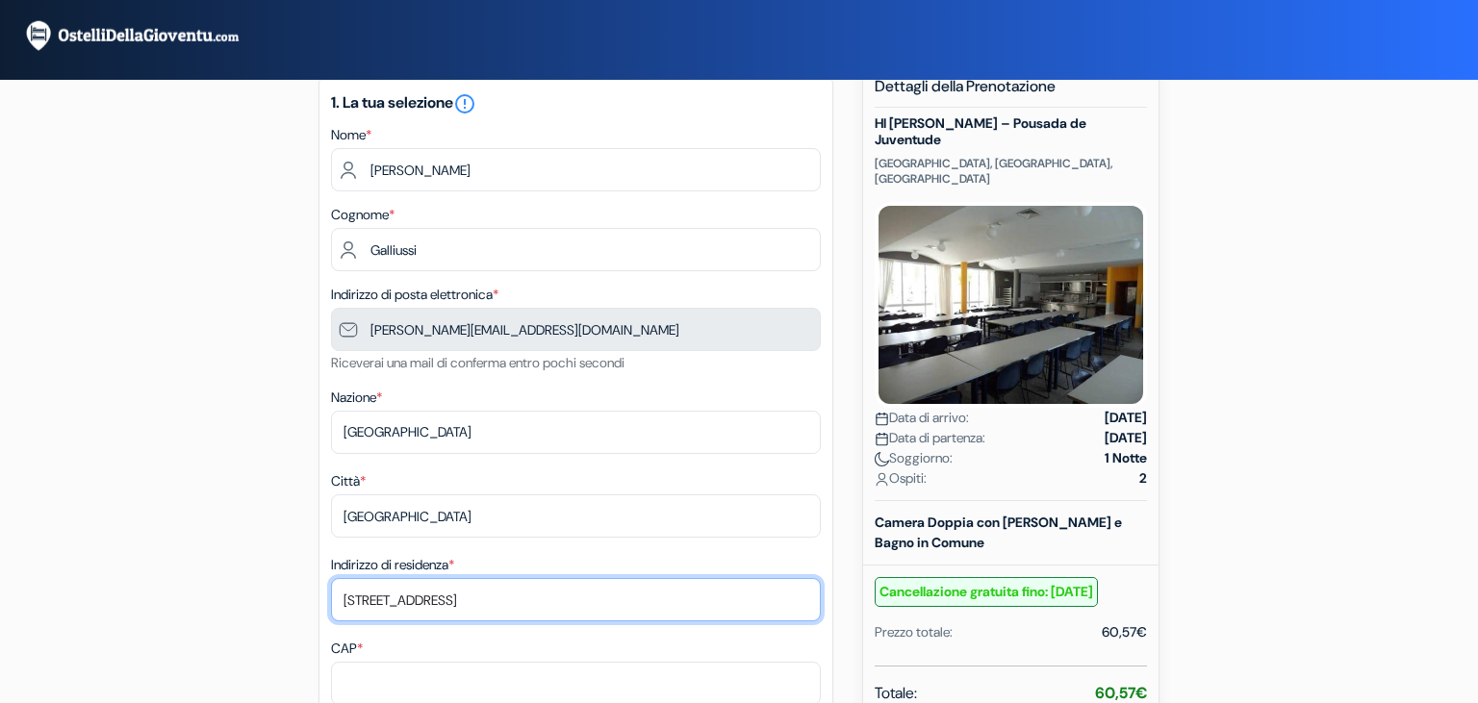
type input "[STREET_ADDRESS]"
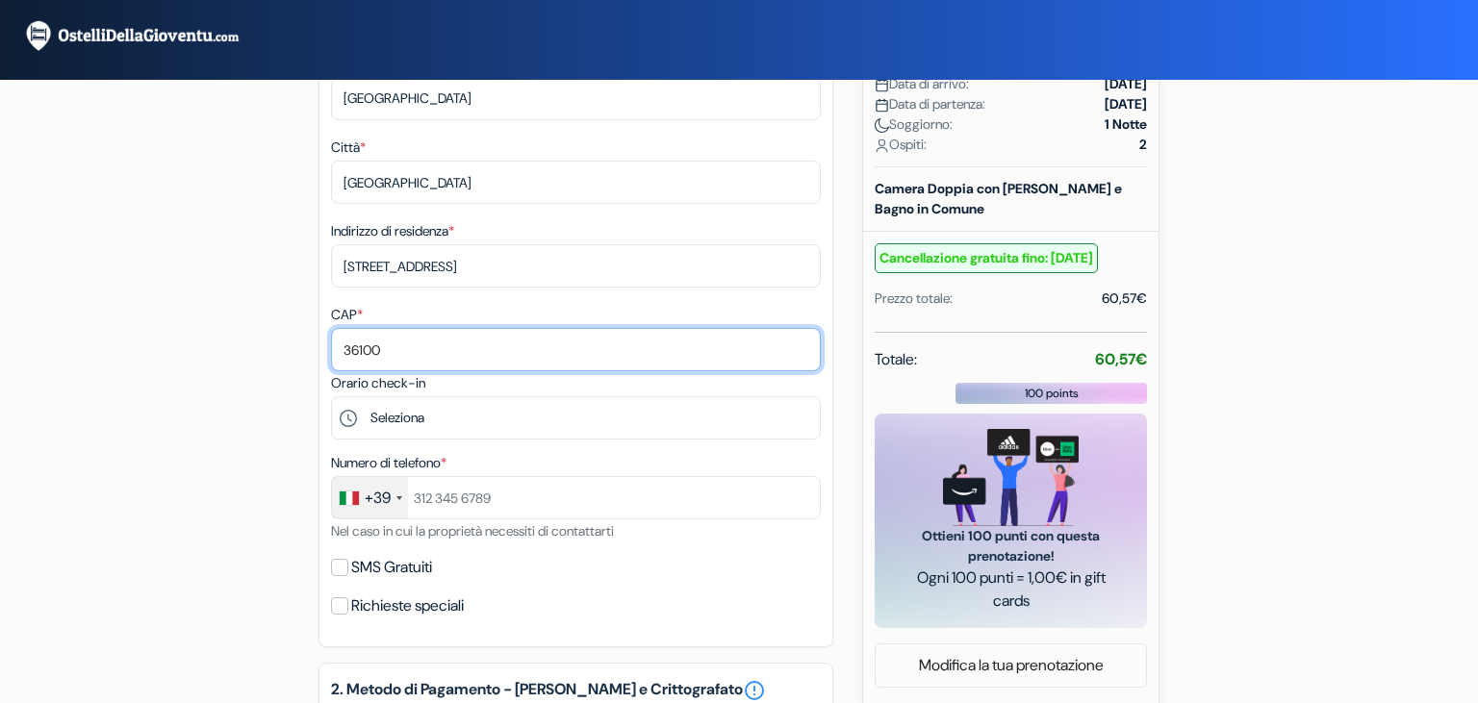
scroll to position [399, 0]
type input "36100"
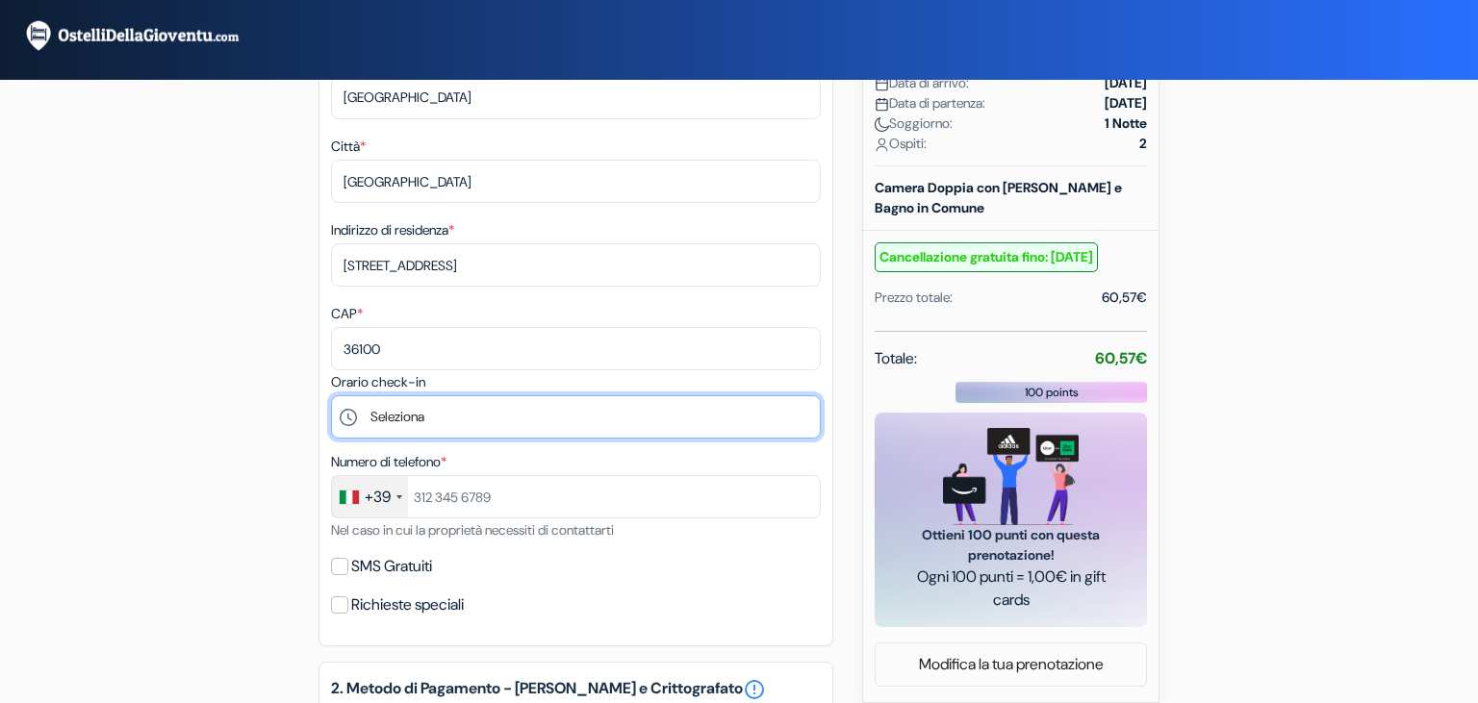
click at [331, 395] on select "Seleziona 18:00 19:00 20:00 21:00 22:00 23:00" at bounding box center [576, 416] width 490 height 43
select select "18"
click option "18:00" at bounding box center [0, 0] width 0 height 0
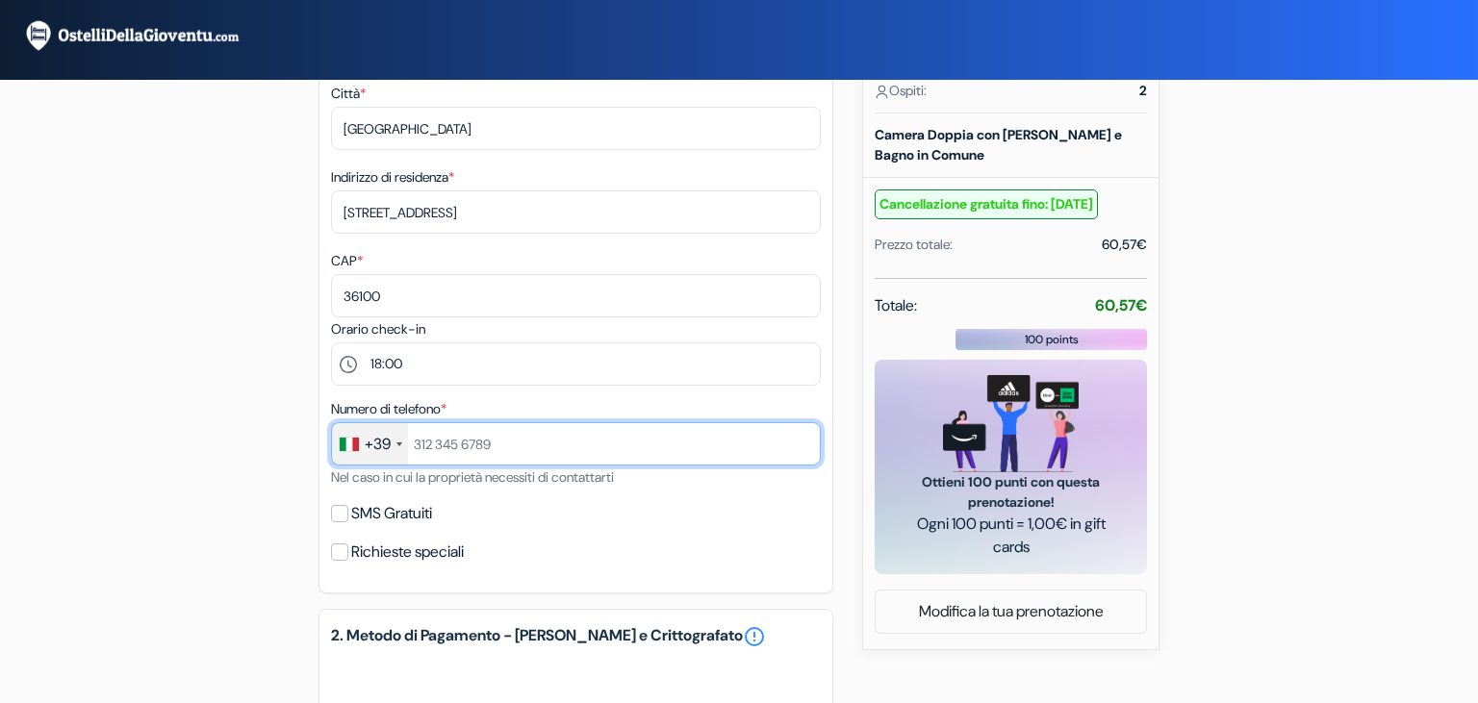
click at [521, 426] on input "text" at bounding box center [576, 443] width 490 height 43
type input "3471887176"
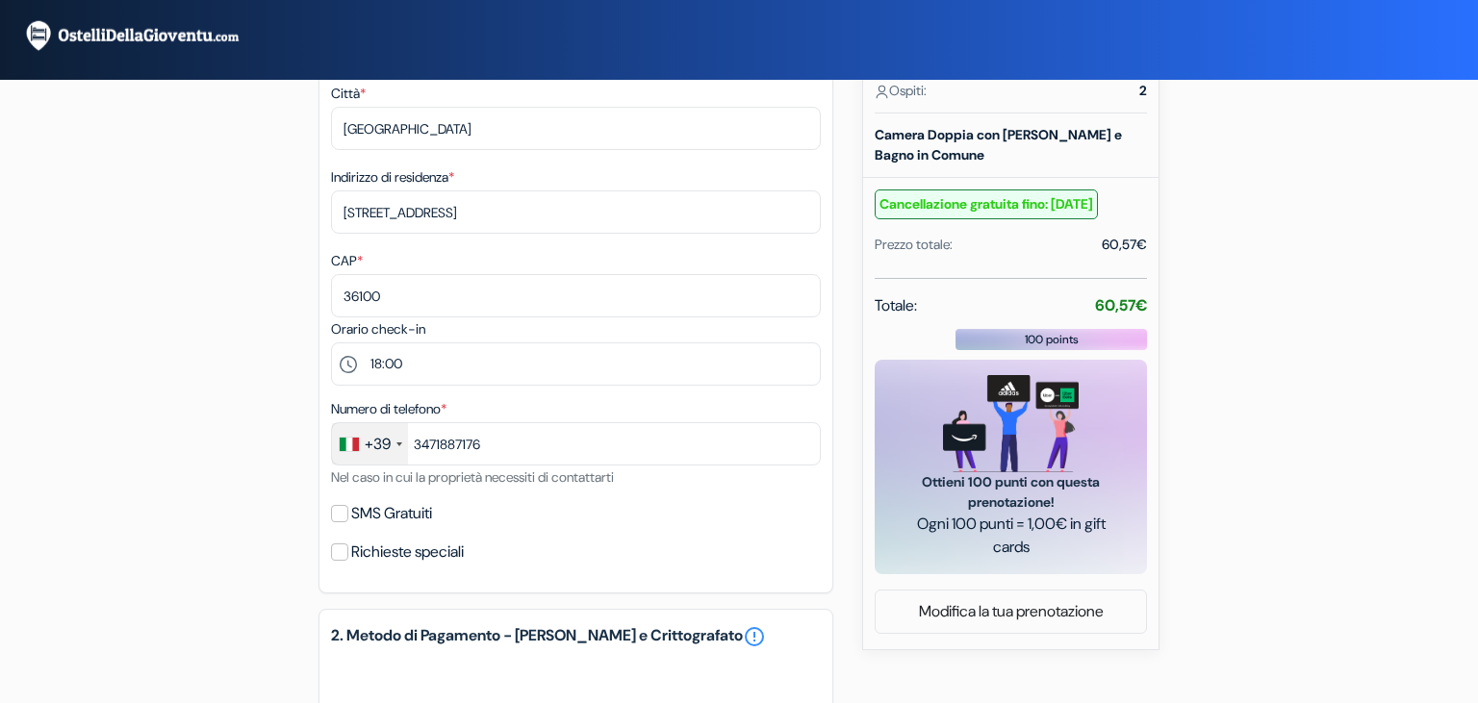
click at [349, 526] on div "SMS Gratuiti" at bounding box center [576, 513] width 490 height 27
click at [344, 553] on input "Richieste speciali" at bounding box center [339, 552] width 17 height 17
checkbox input "true"
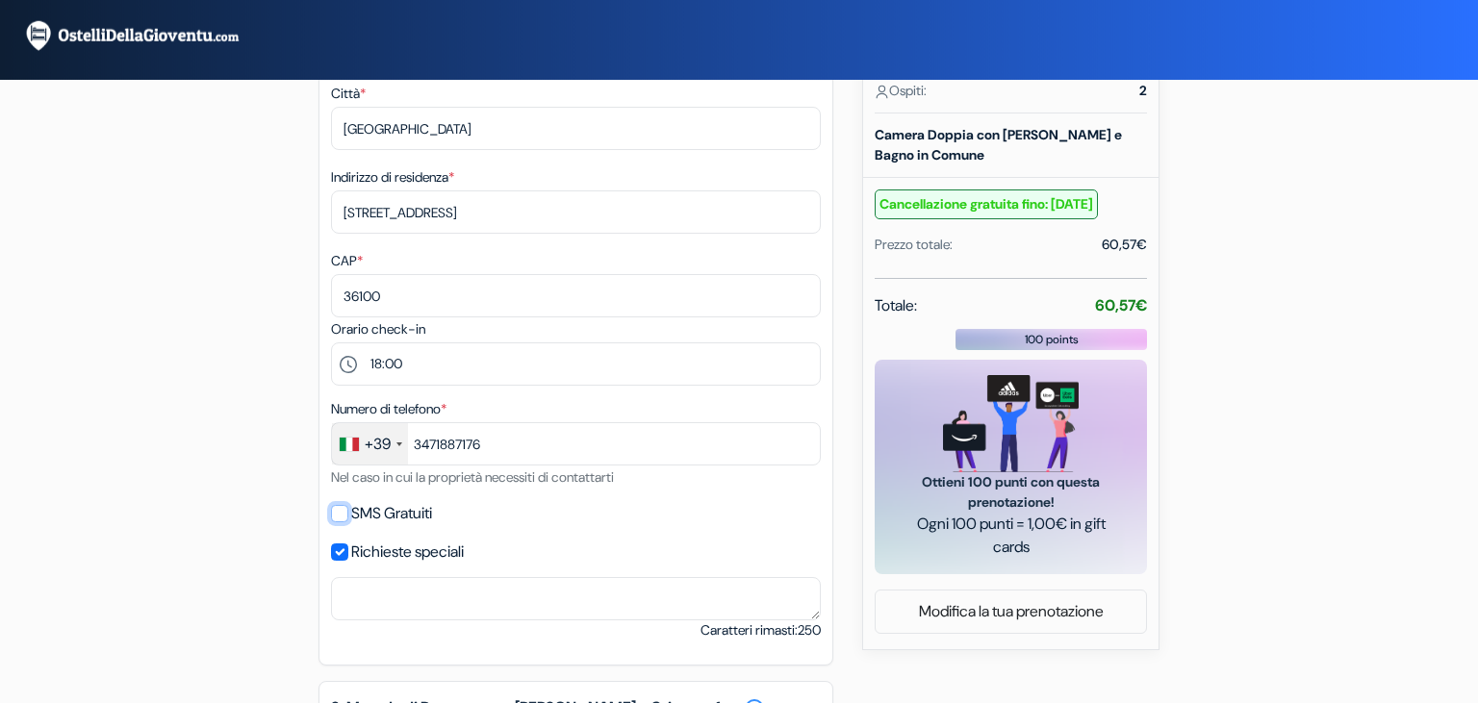
click at [341, 518] on input "SMS Gratuiti" at bounding box center [339, 513] width 17 height 17
checkbox input "true"
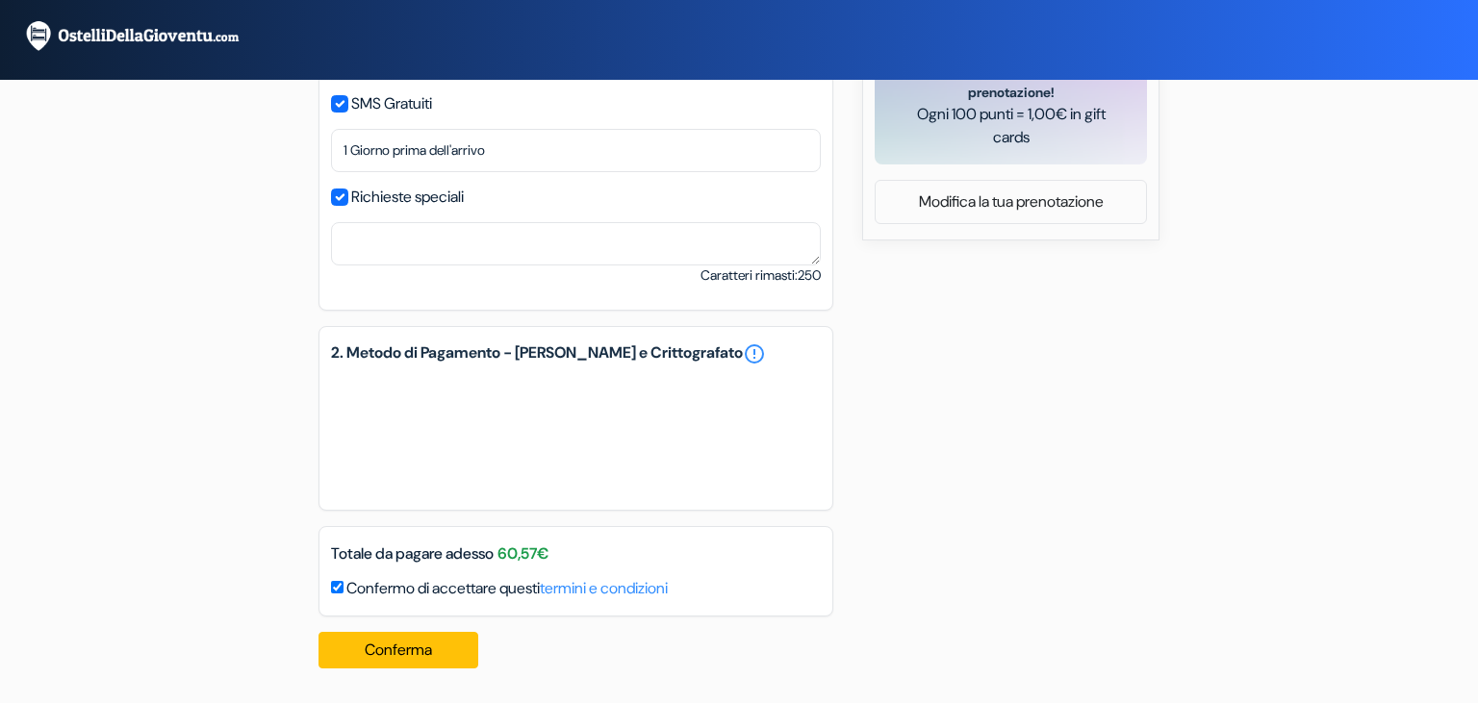
scroll to position [862, 0]
click at [408, 660] on button "Conferma Loading..." at bounding box center [398, 650] width 160 height 37
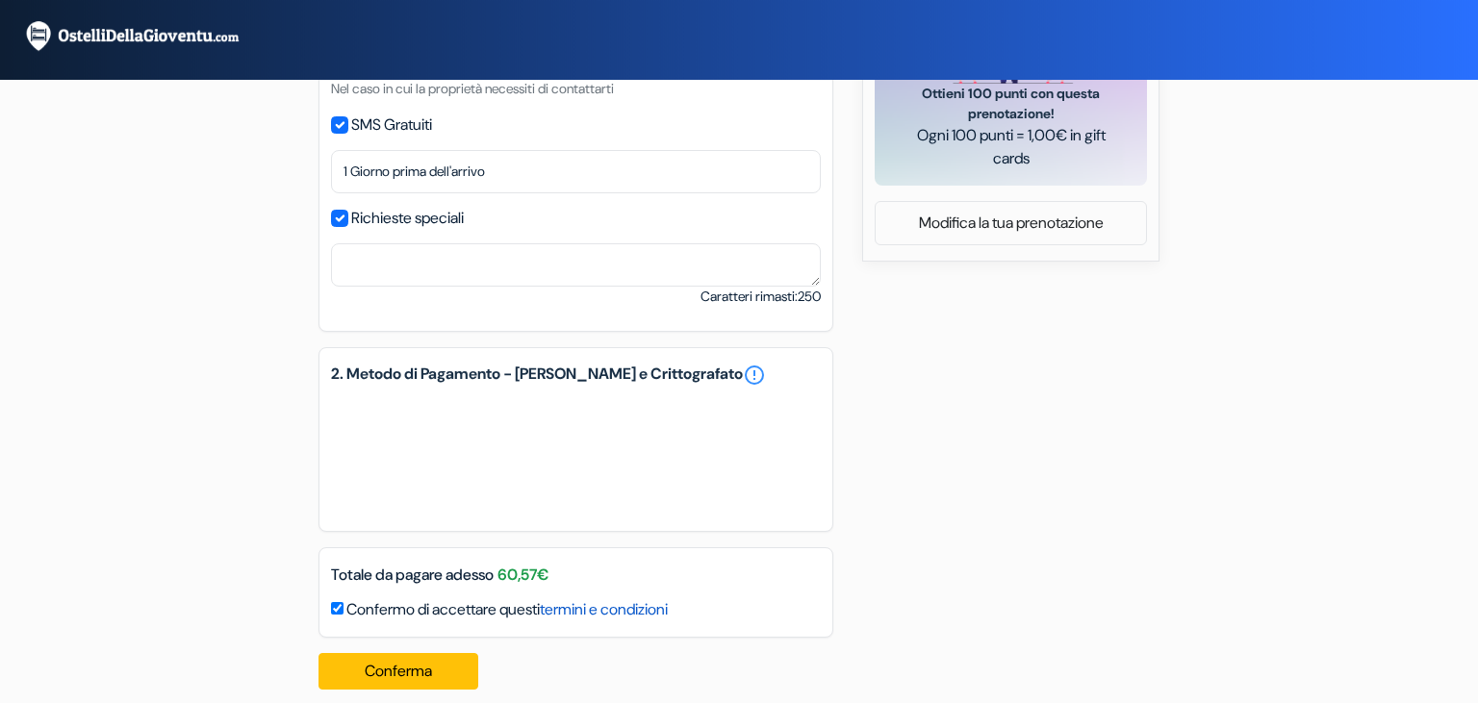
click at [628, 614] on link "termini e condizioni" at bounding box center [604, 609] width 128 height 20
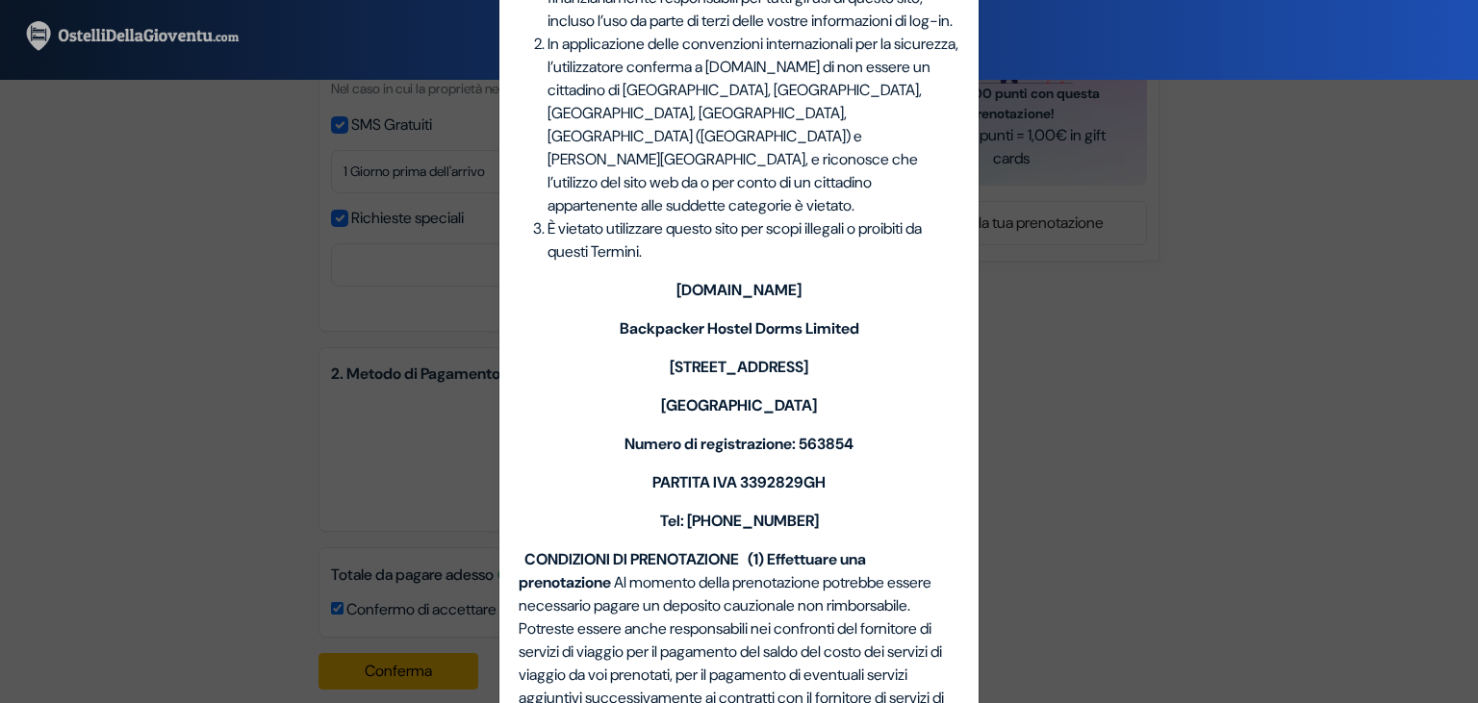
scroll to position [419, 0]
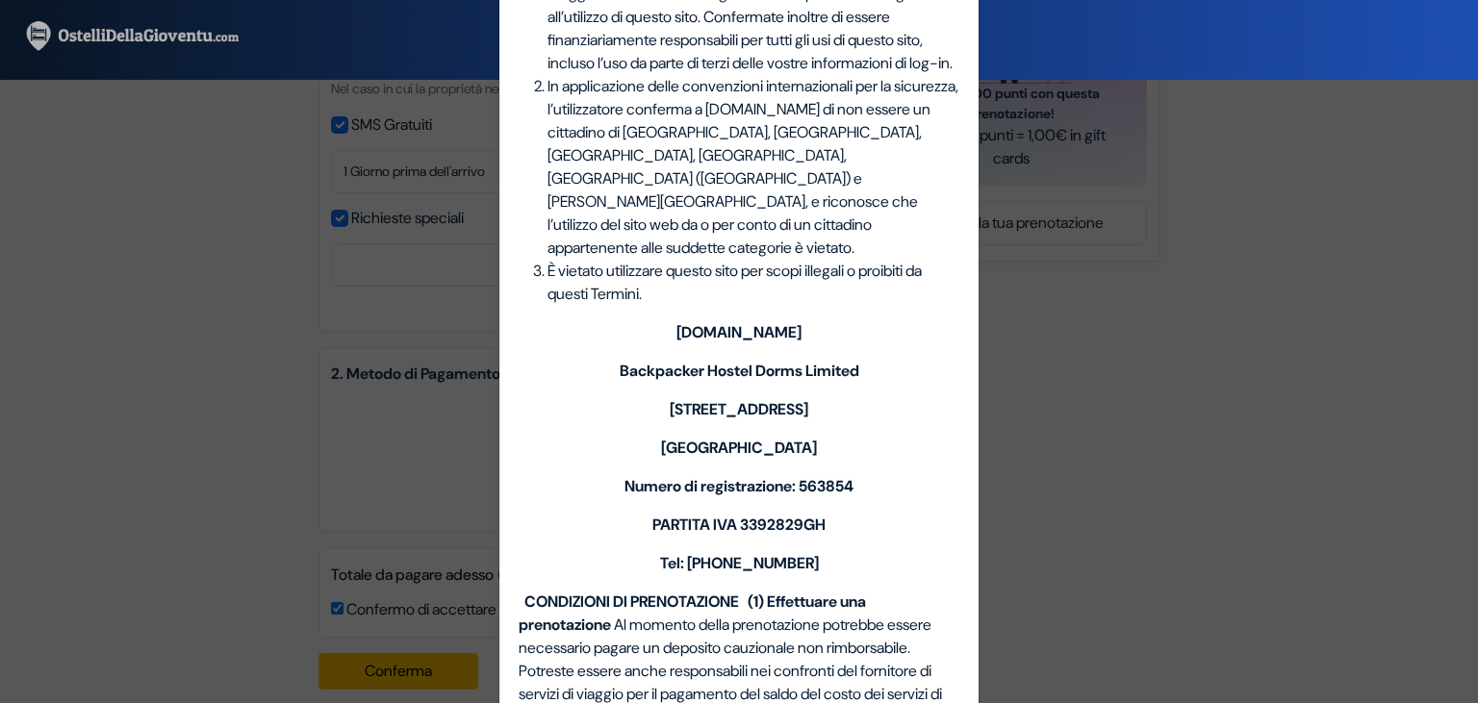
click at [1068, 292] on div "Termini, Condizioni e Note. Termini, Condizioni e Note. QUESTO ACCORDO regola i…" at bounding box center [739, 351] width 1478 height 703
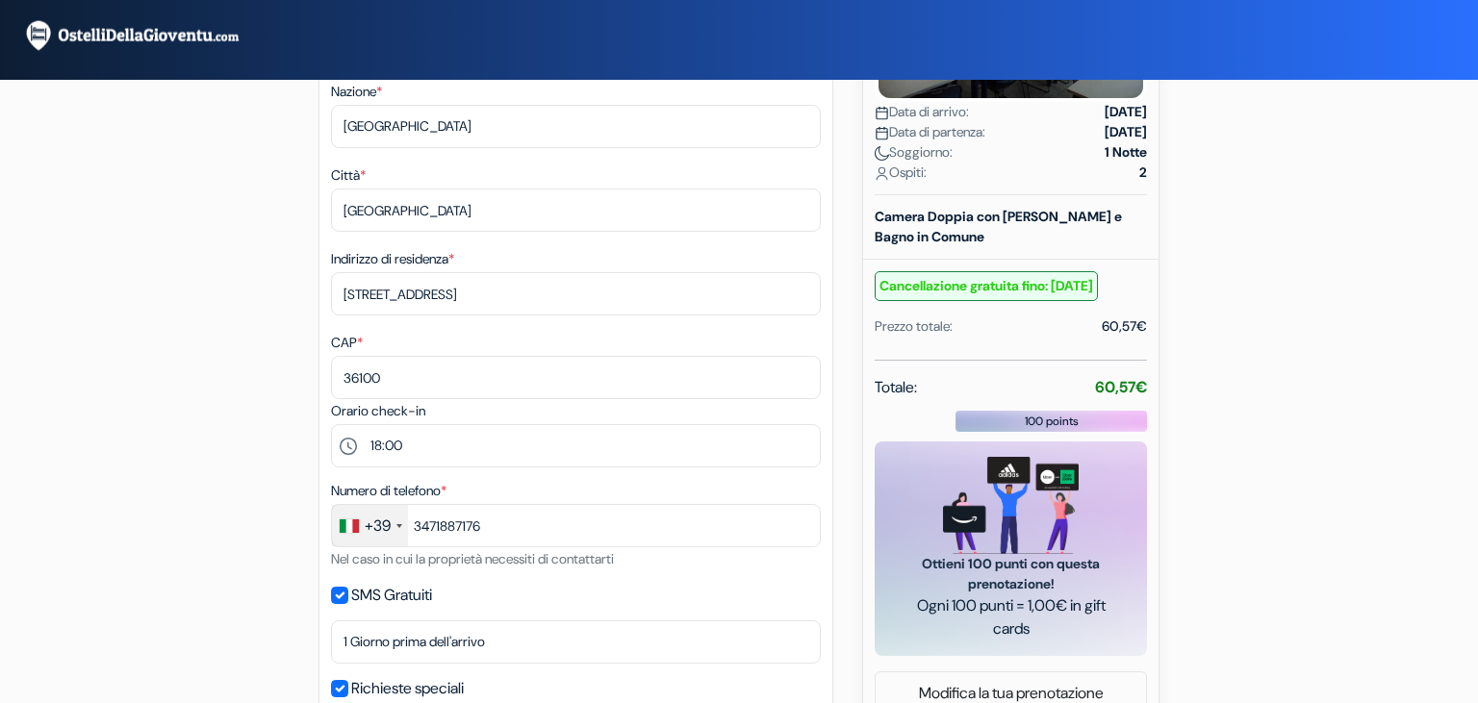
scroll to position [0, 0]
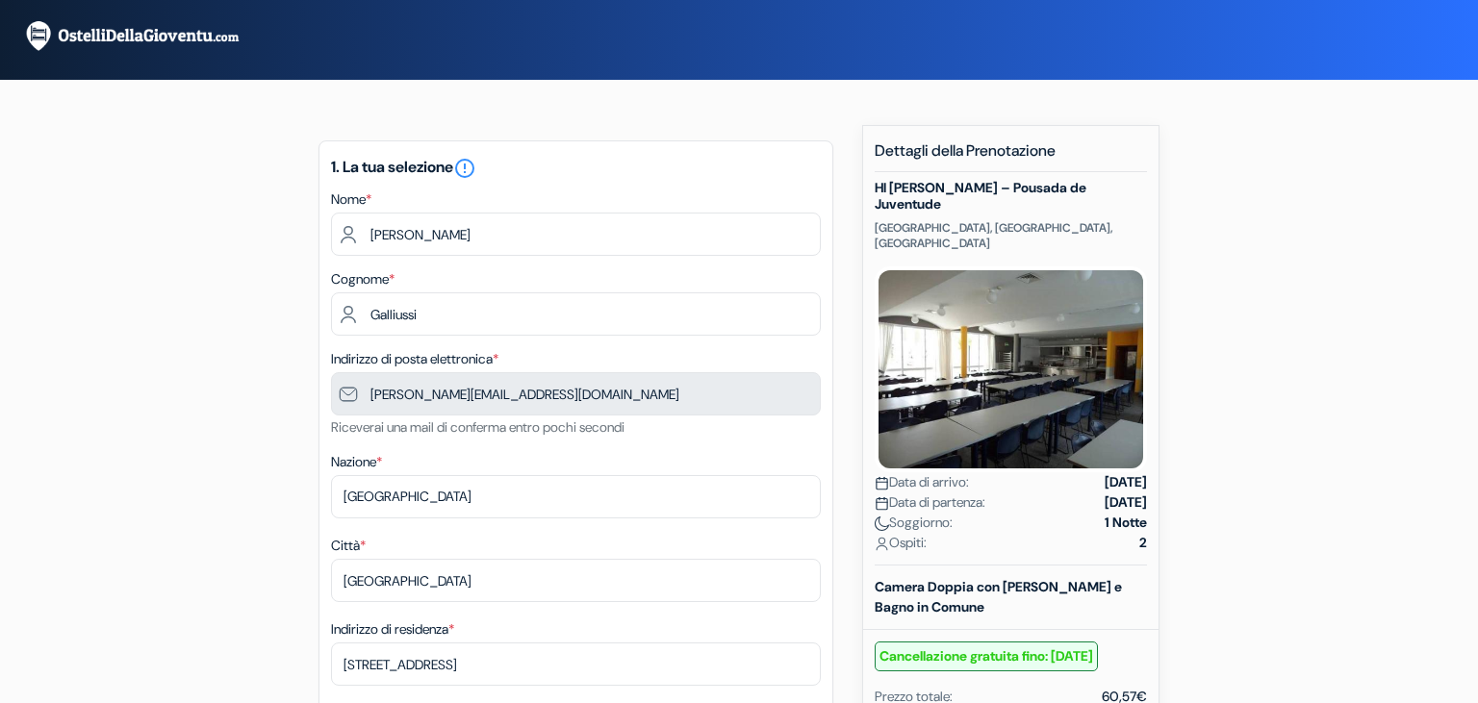
click at [194, 37] on img at bounding box center [143, 36] width 240 height 34
